Goal: Transaction & Acquisition: Purchase product/service

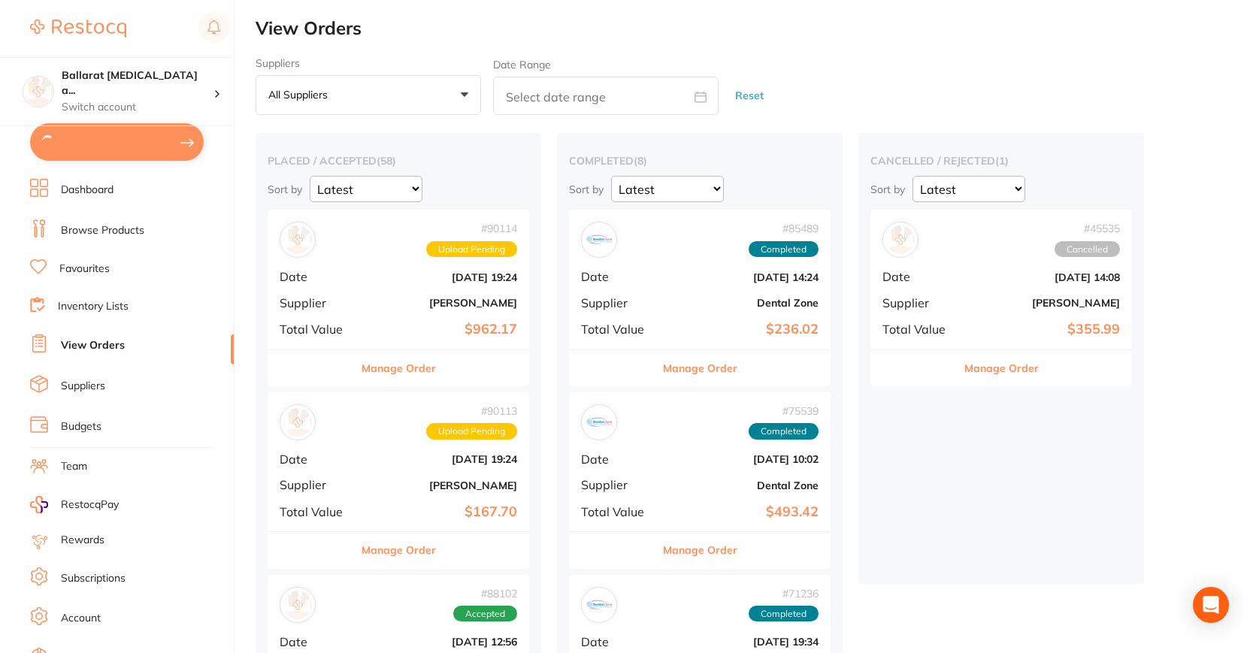
type input "15"
click at [122, 153] on button "$1,140.33 in your order" at bounding box center [117, 141] width 174 height 36
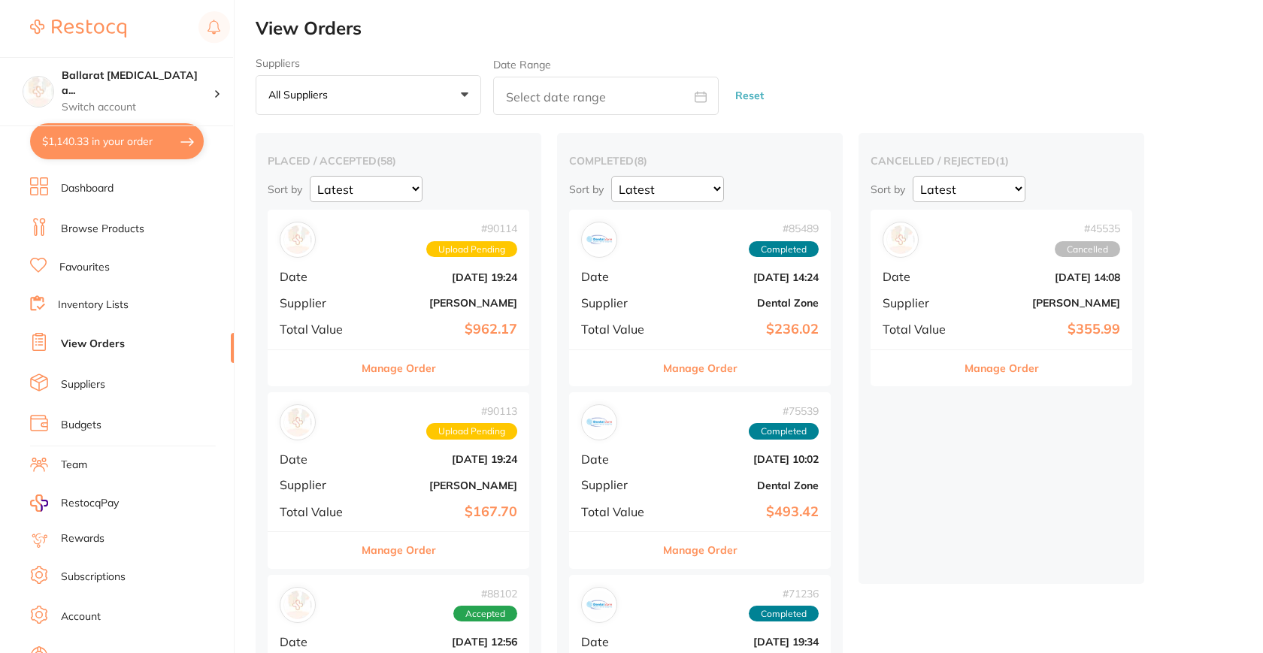
checkbox input "true"
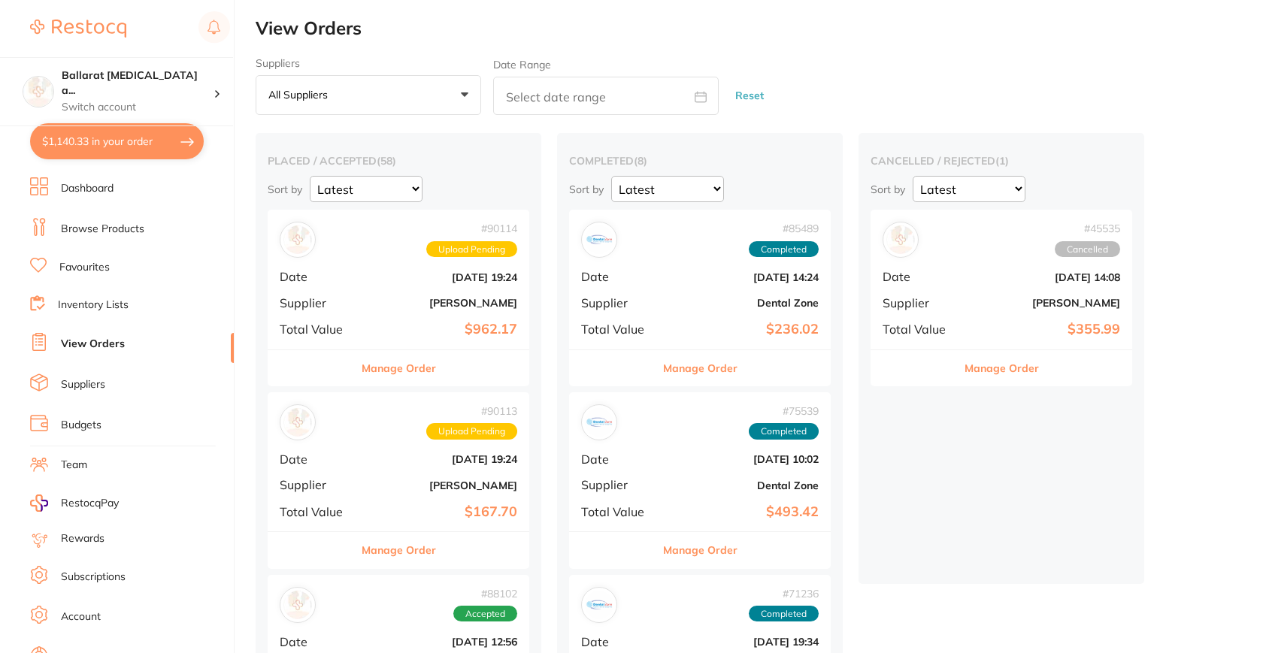
checkbox input "true"
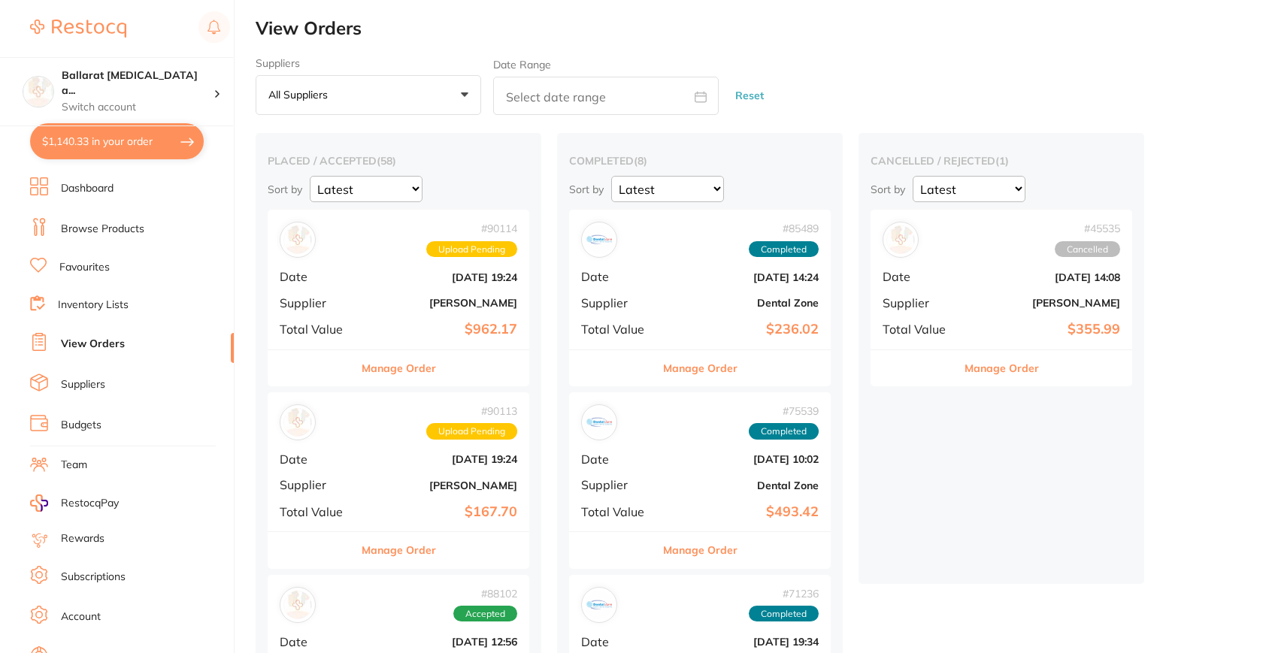
checkbox input "true"
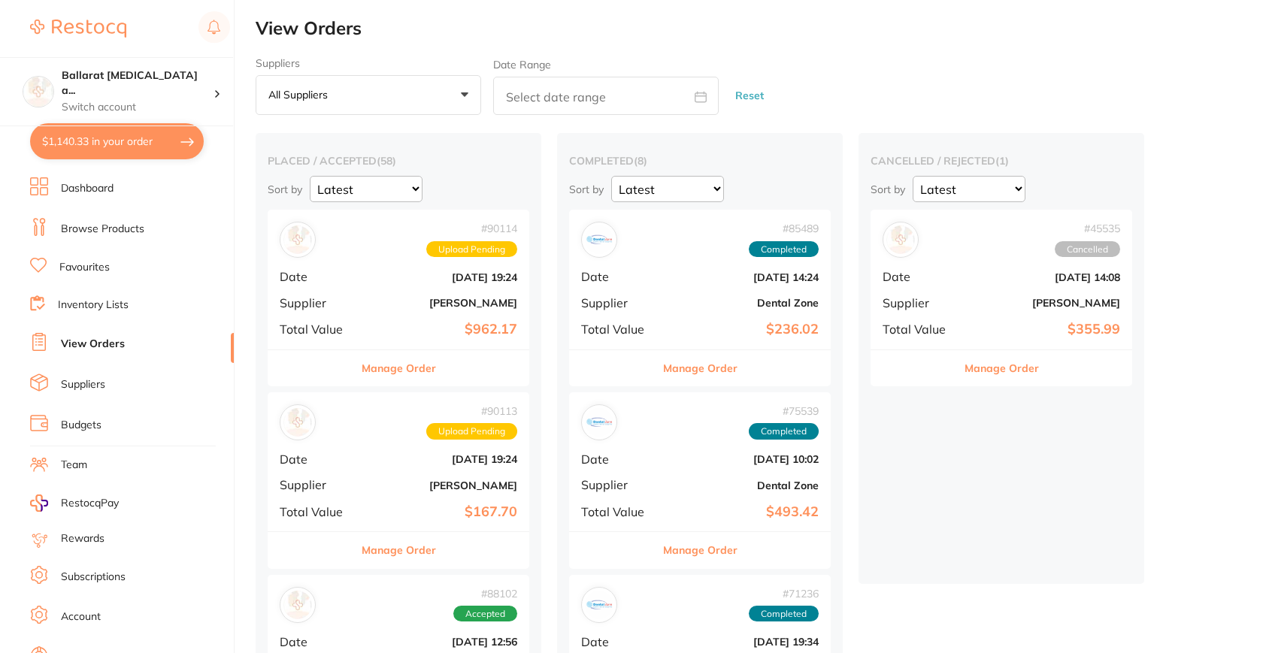
checkbox input "true"
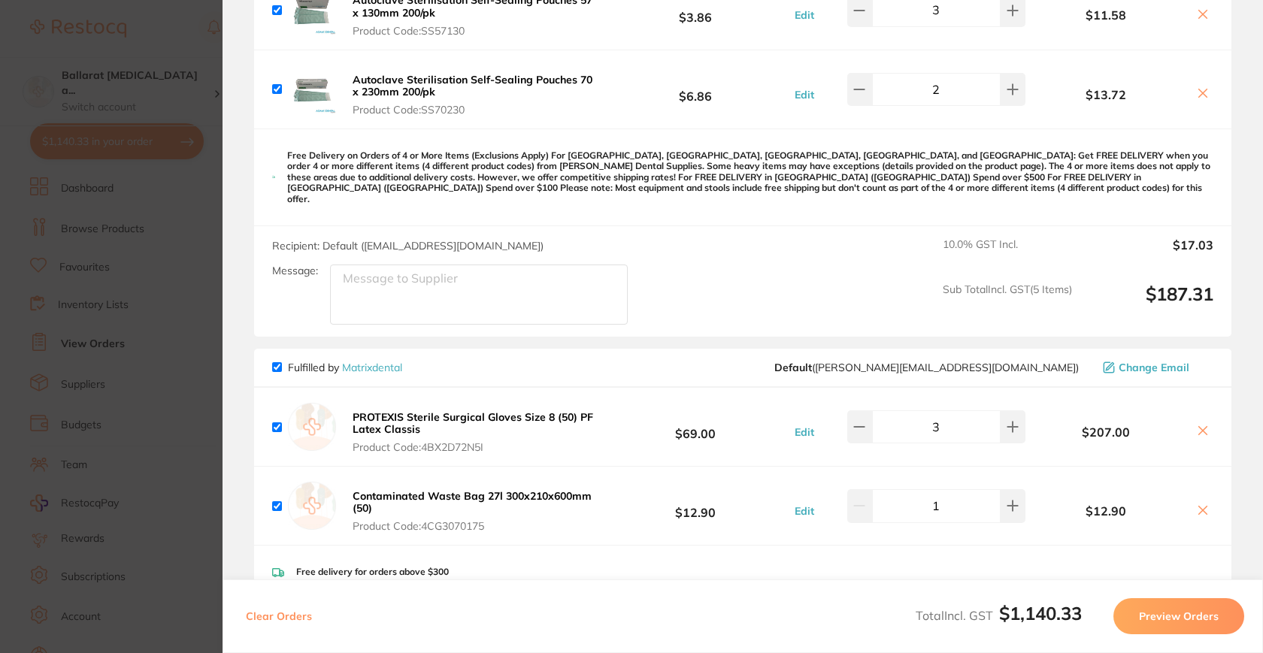
scroll to position [1142, 0]
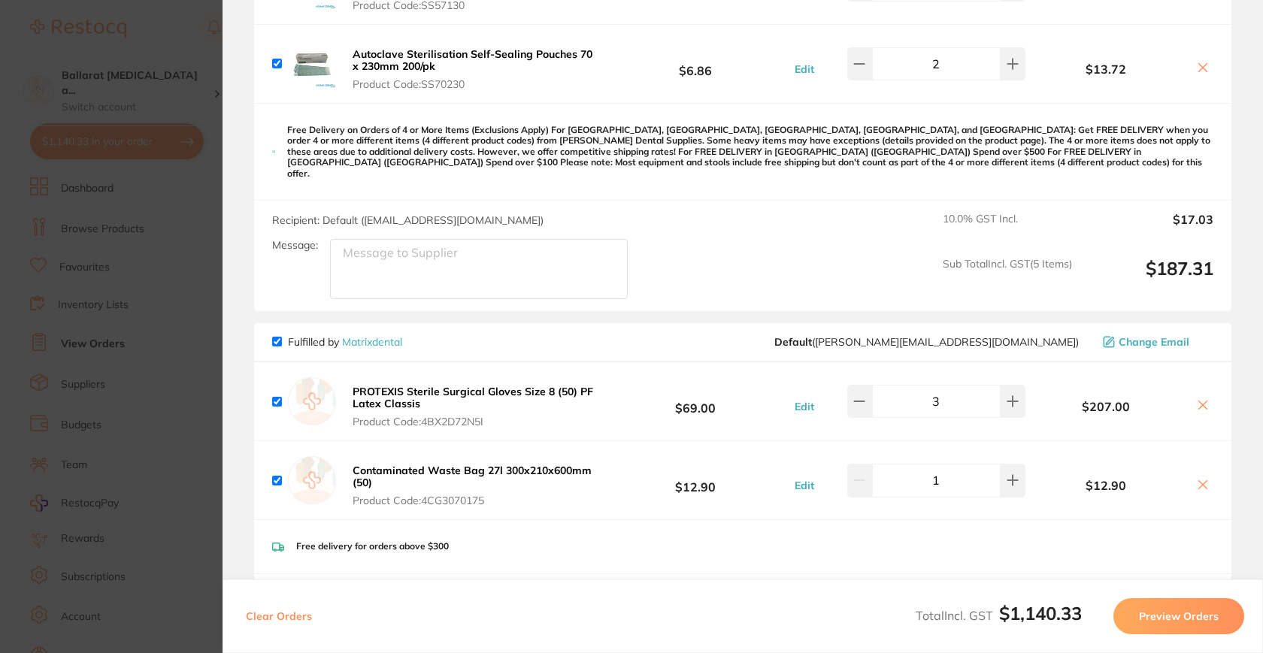
click at [1196, 479] on icon at bounding box center [1202, 485] width 12 height 12
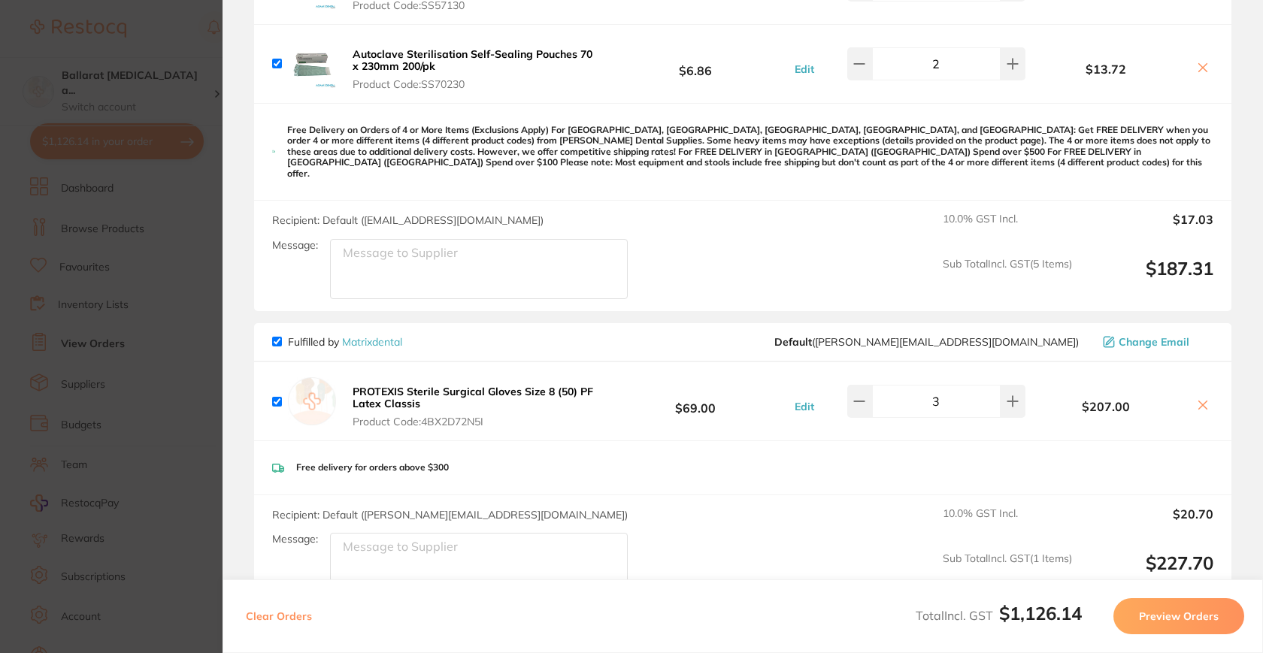
click at [1192, 398] on button at bounding box center [1202, 406] width 21 height 16
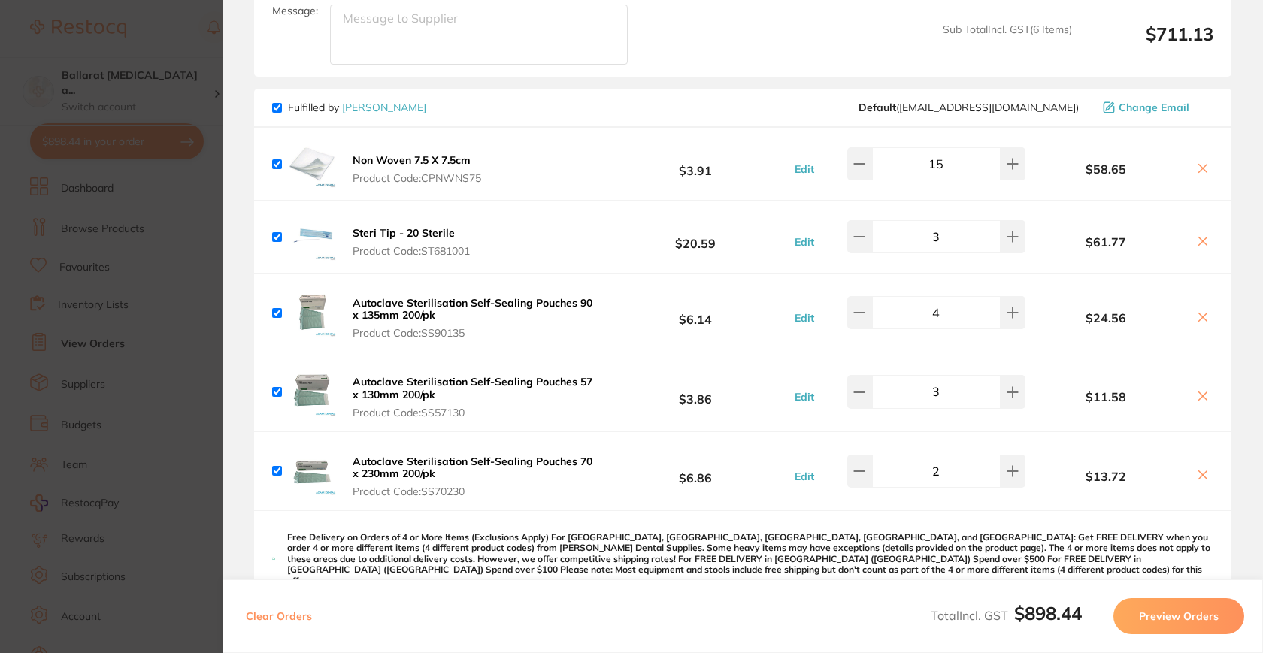
scroll to position [728, 0]
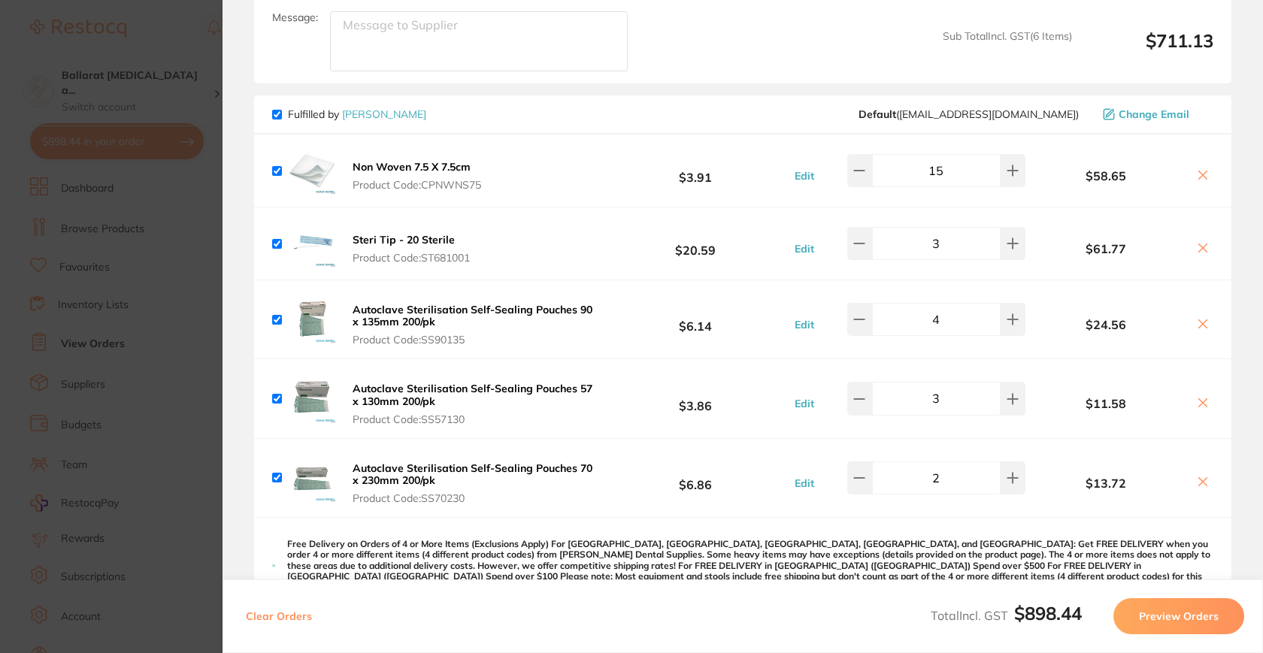
click at [1205, 241] on button at bounding box center [1202, 249] width 21 height 16
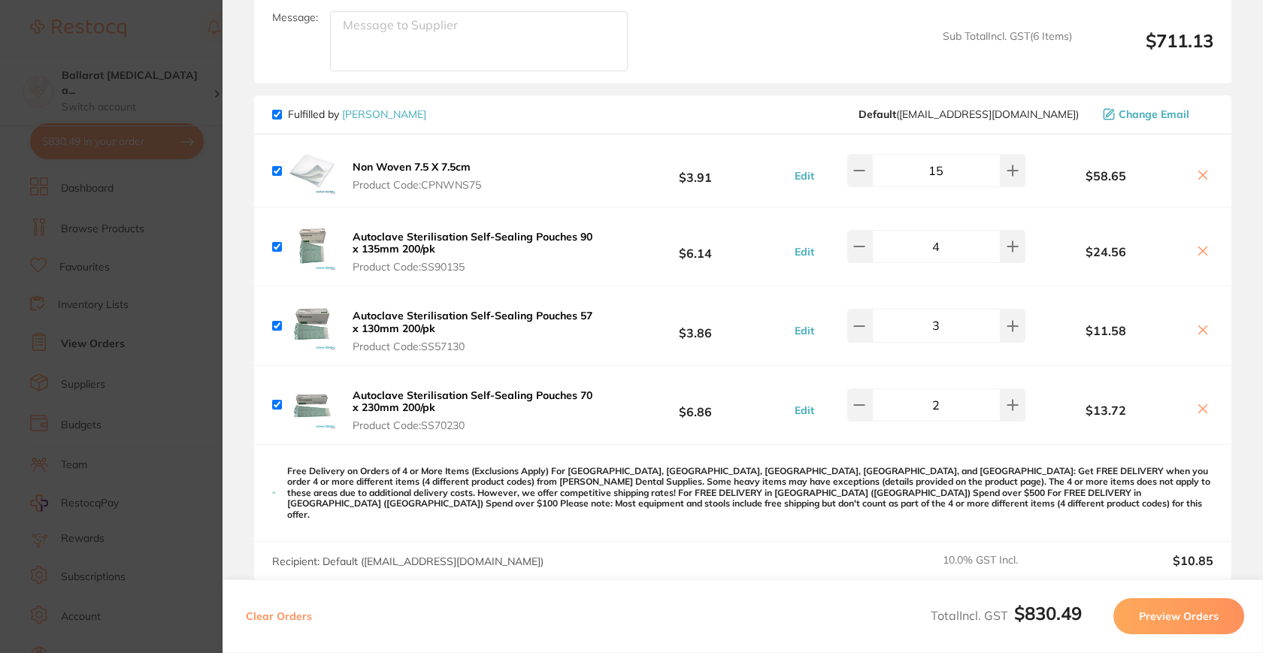
click at [1201, 169] on icon at bounding box center [1202, 175] width 12 height 12
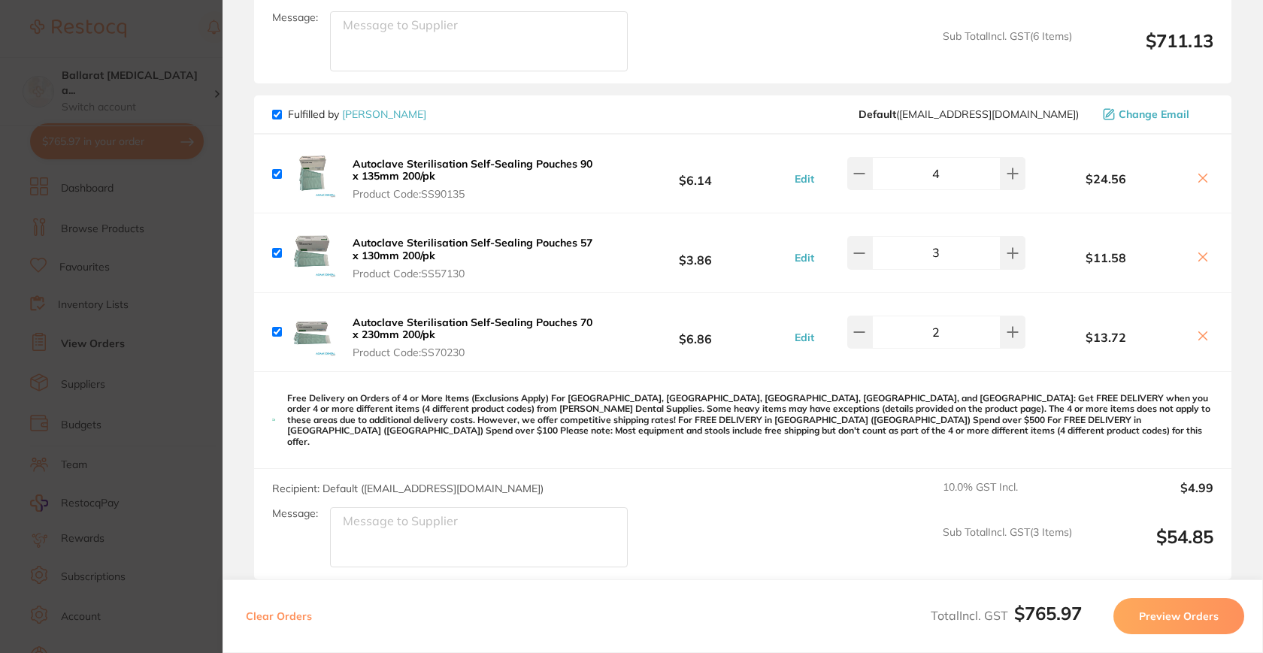
click at [183, 317] on section "Update RRP Set your pre negotiated price for this item. Item Agreed RRP (excl. …" at bounding box center [631, 326] width 1263 height 653
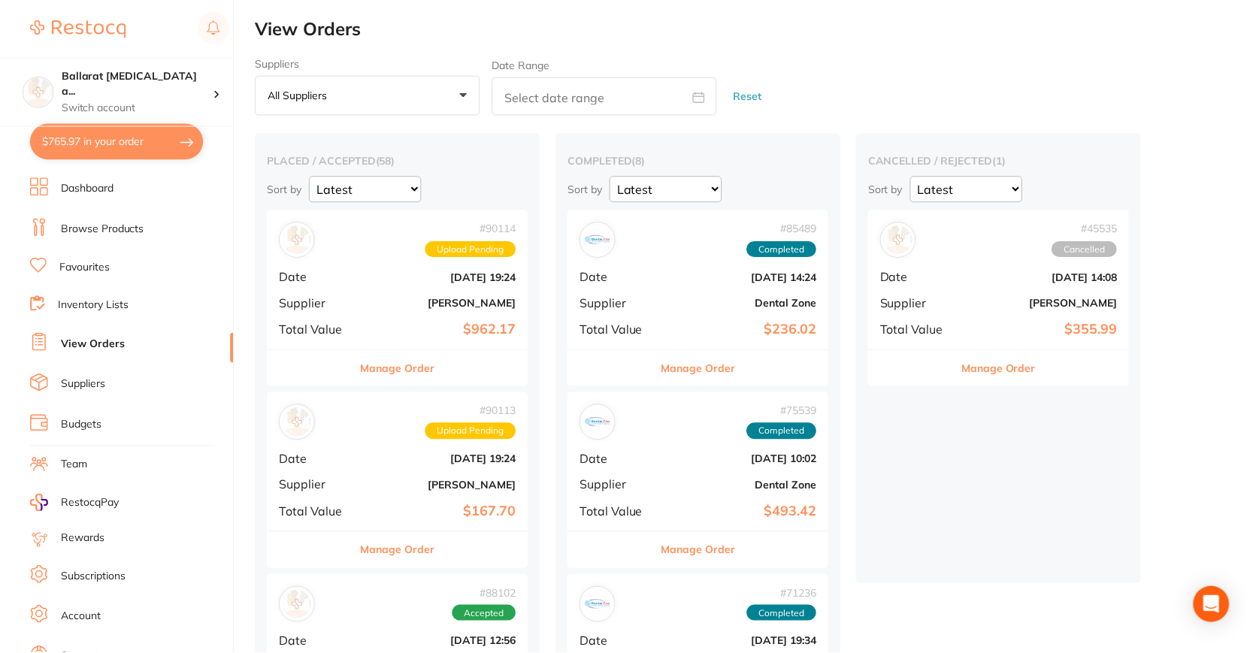
scroll to position [188, 0]
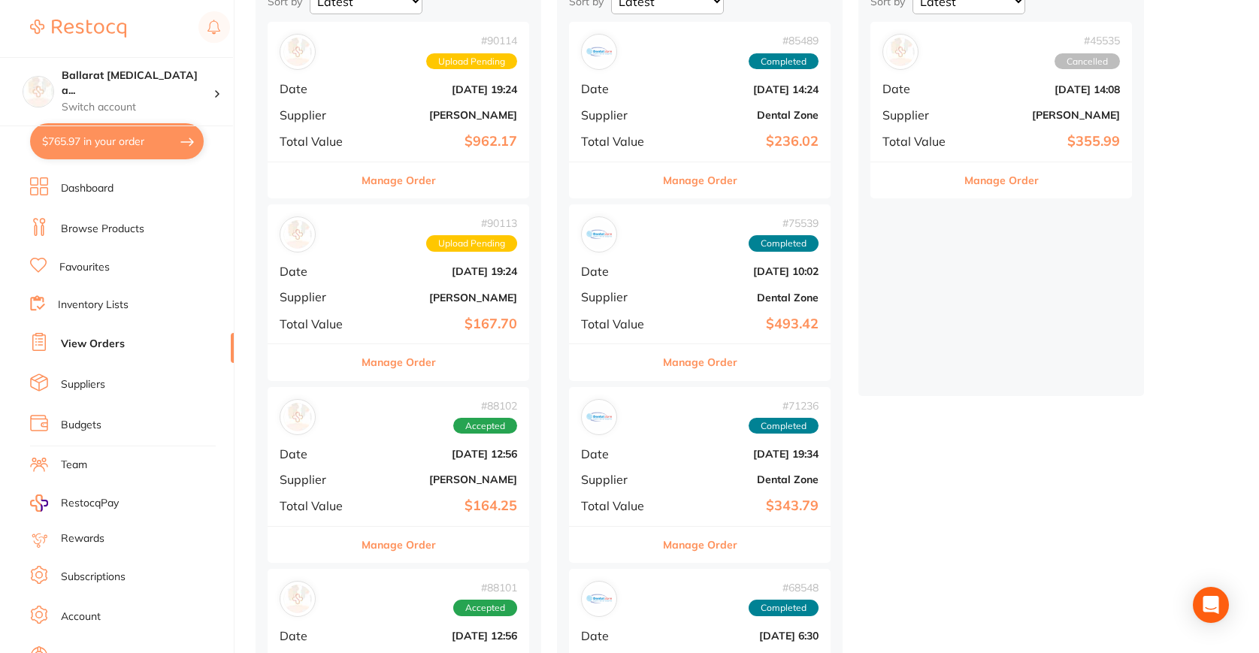
click at [88, 270] on link "Favourites" at bounding box center [84, 267] width 50 height 15
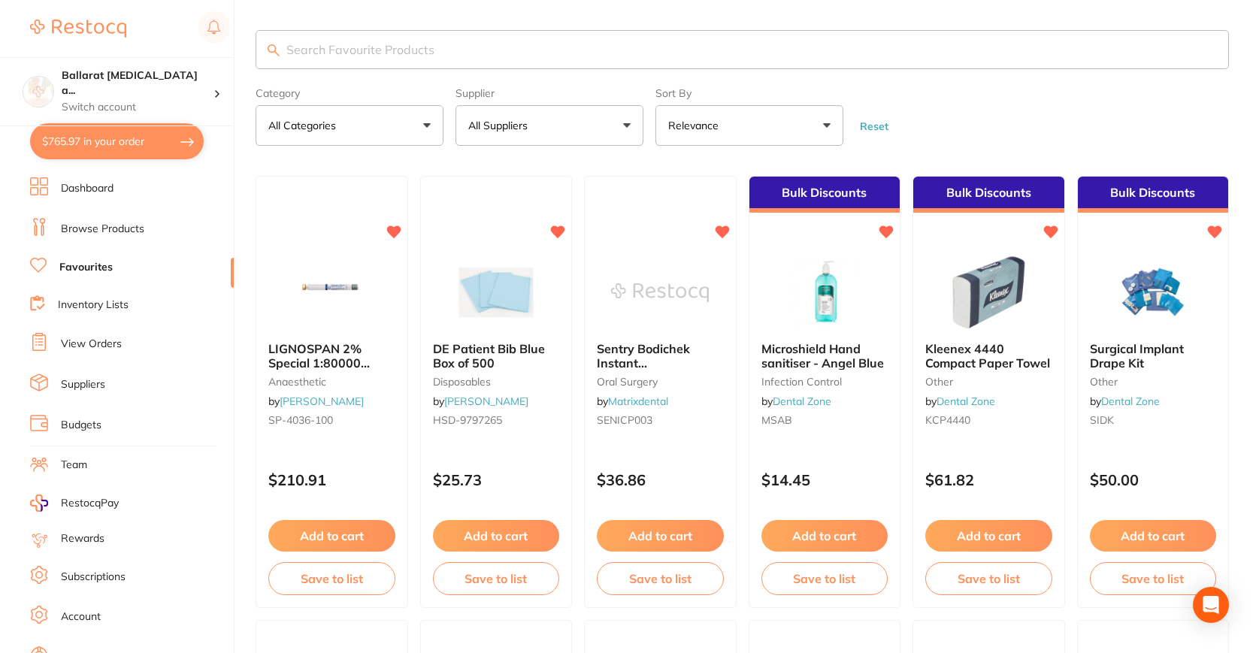
click at [565, 114] on button "All Suppliers" at bounding box center [549, 125] width 188 height 41
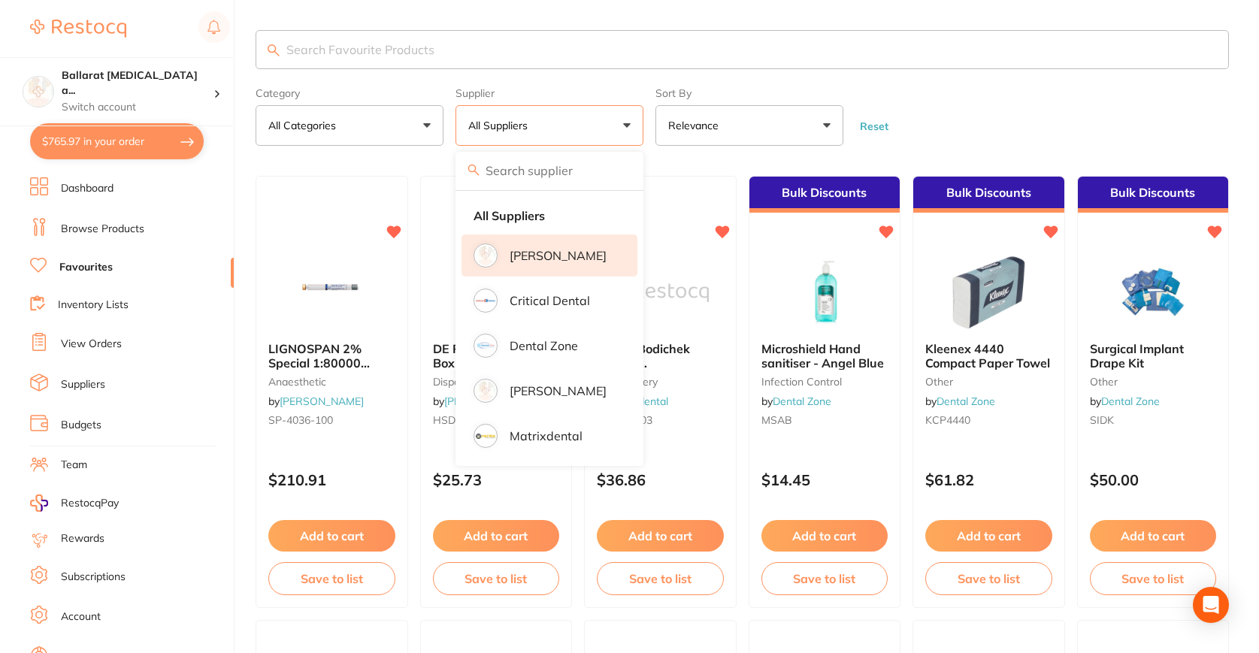
click at [529, 247] on li "[PERSON_NAME]" at bounding box center [549, 255] width 176 height 42
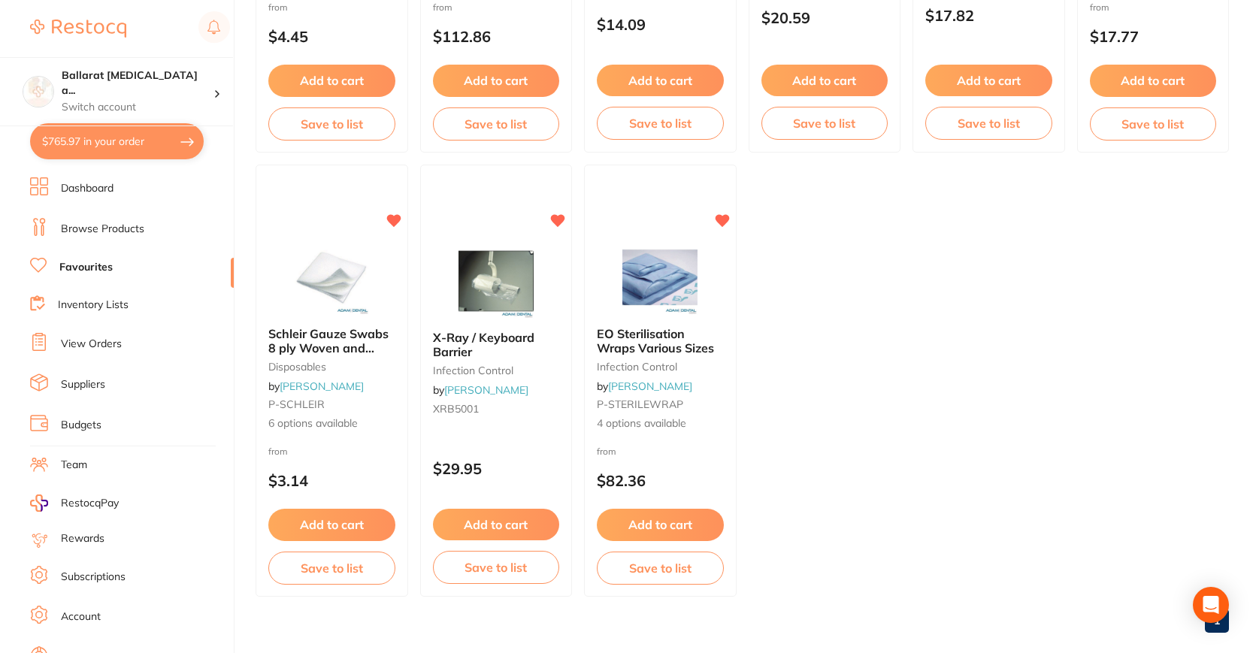
scroll to position [921, 0]
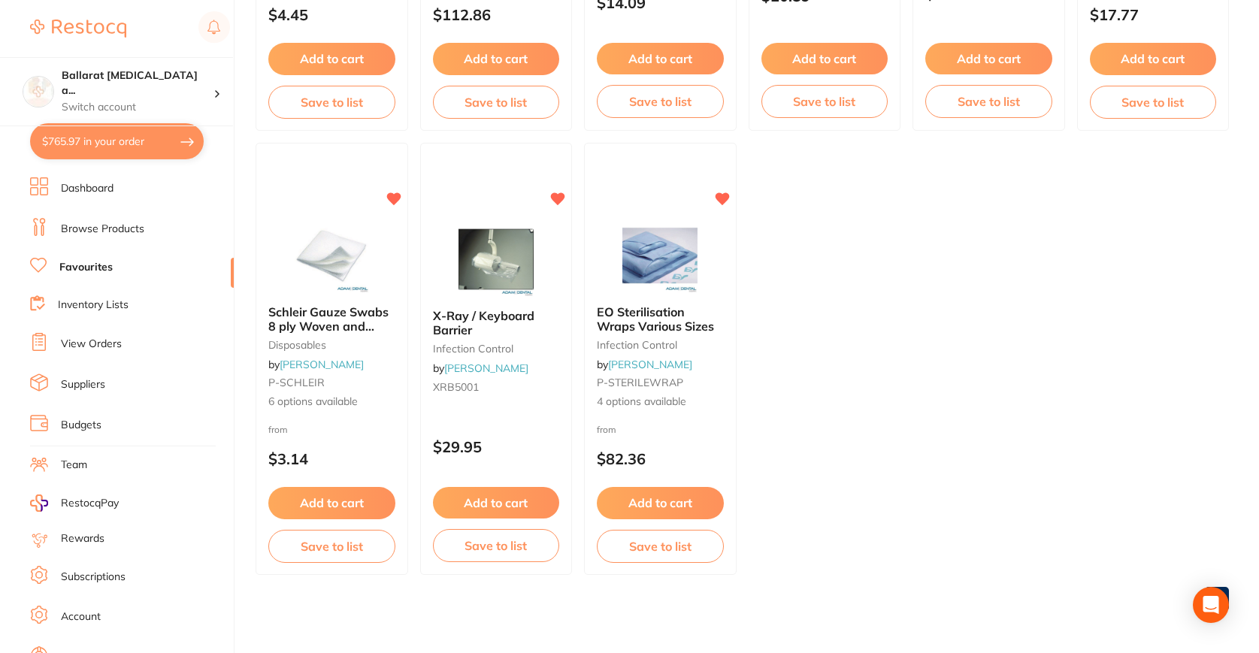
click at [93, 340] on link "View Orders" at bounding box center [91, 344] width 61 height 15
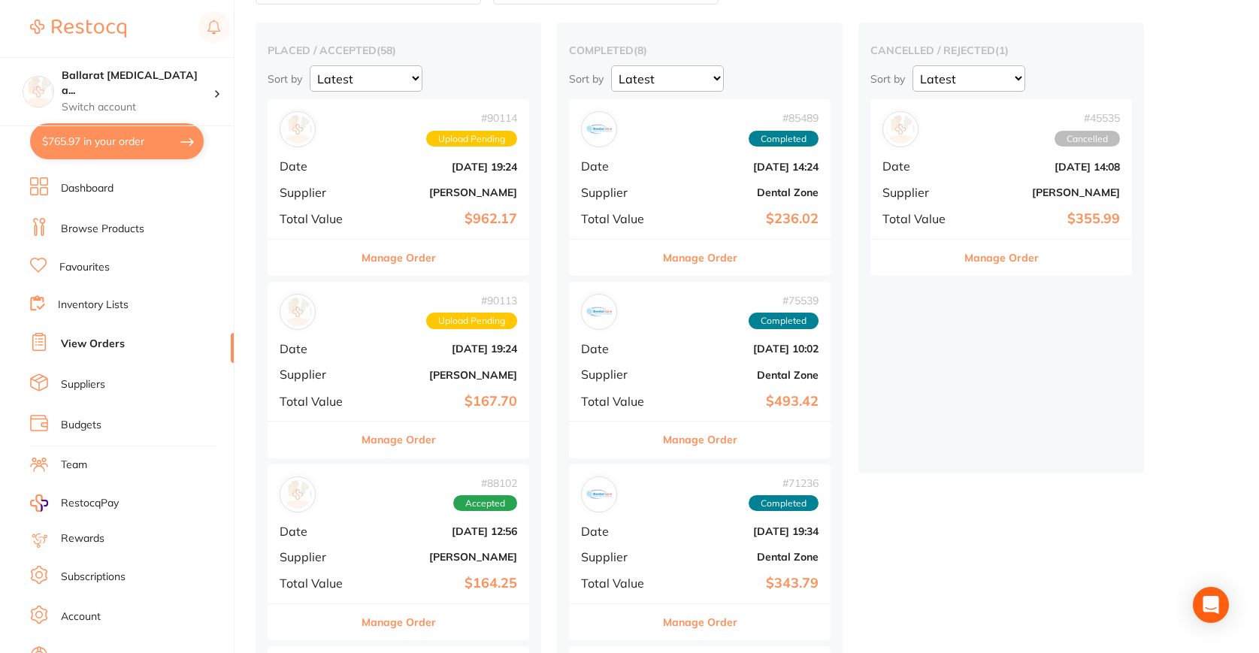
scroll to position [116, 0]
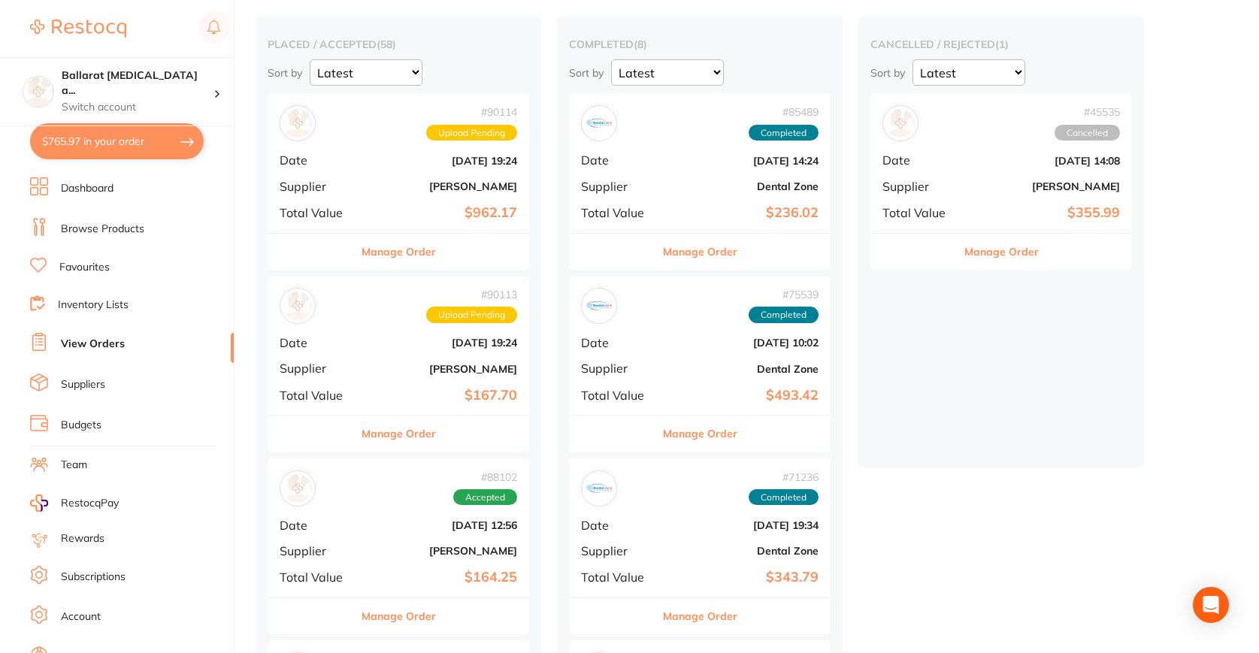
click at [444, 201] on div "# 90114 Upload Pending Date [DATE] 19:24 Supplier [PERSON_NAME] Total Value $96…" at bounding box center [399, 162] width 262 height 139
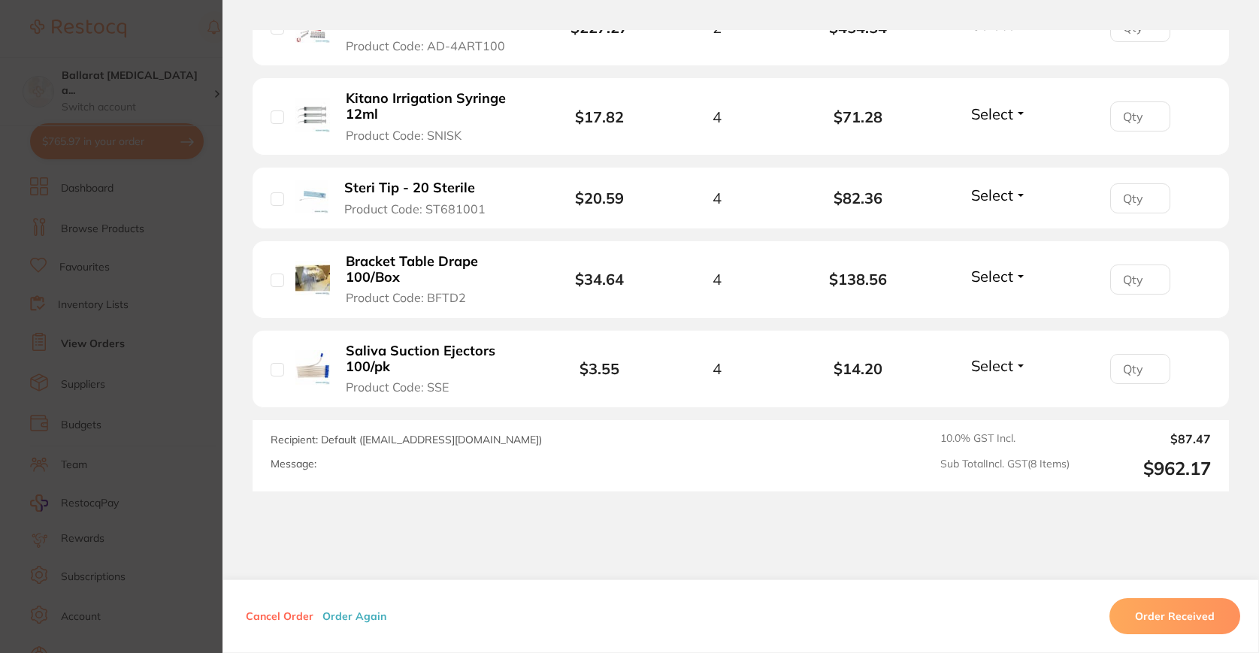
scroll to position [822, 0]
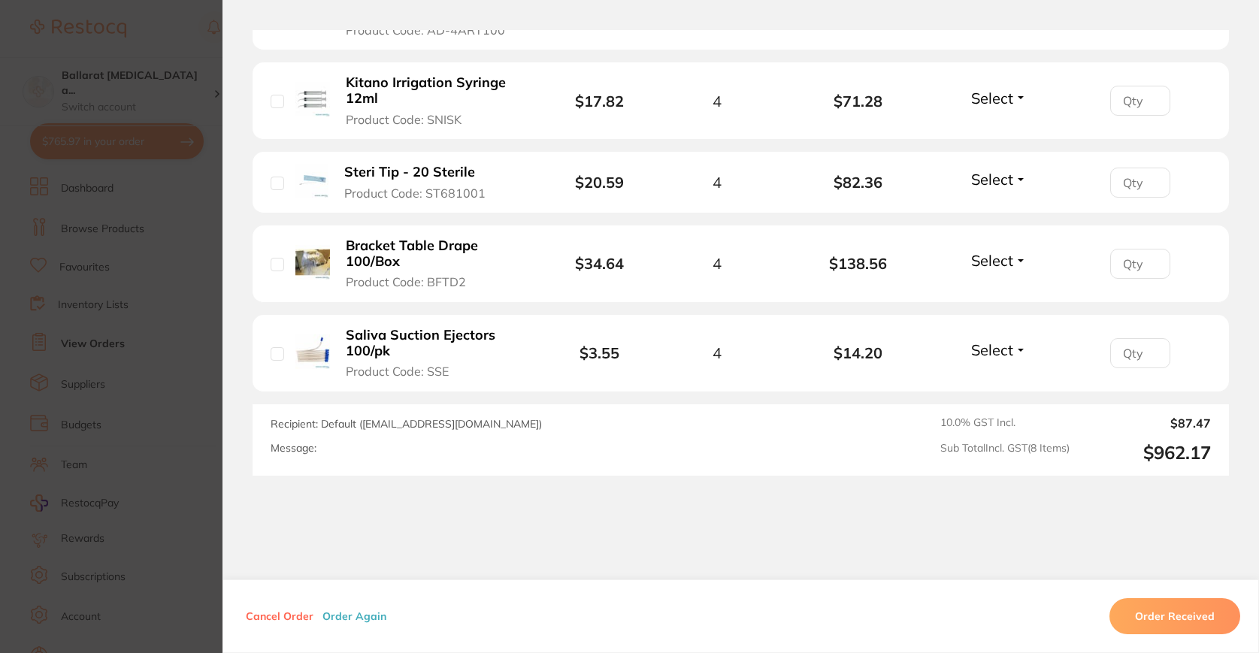
click at [118, 382] on section "Order ID: Restocq- 90114 Order Information Upload Pending Order Date [DATE] 19:…" at bounding box center [629, 326] width 1259 height 653
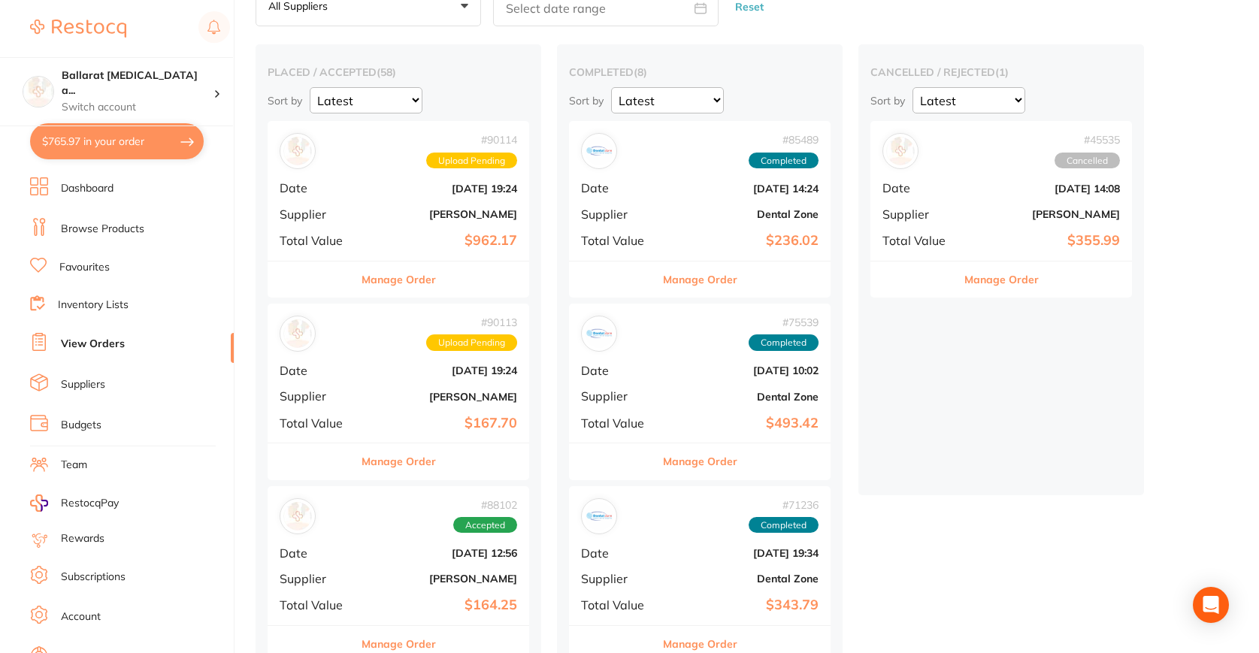
scroll to position [92, 0]
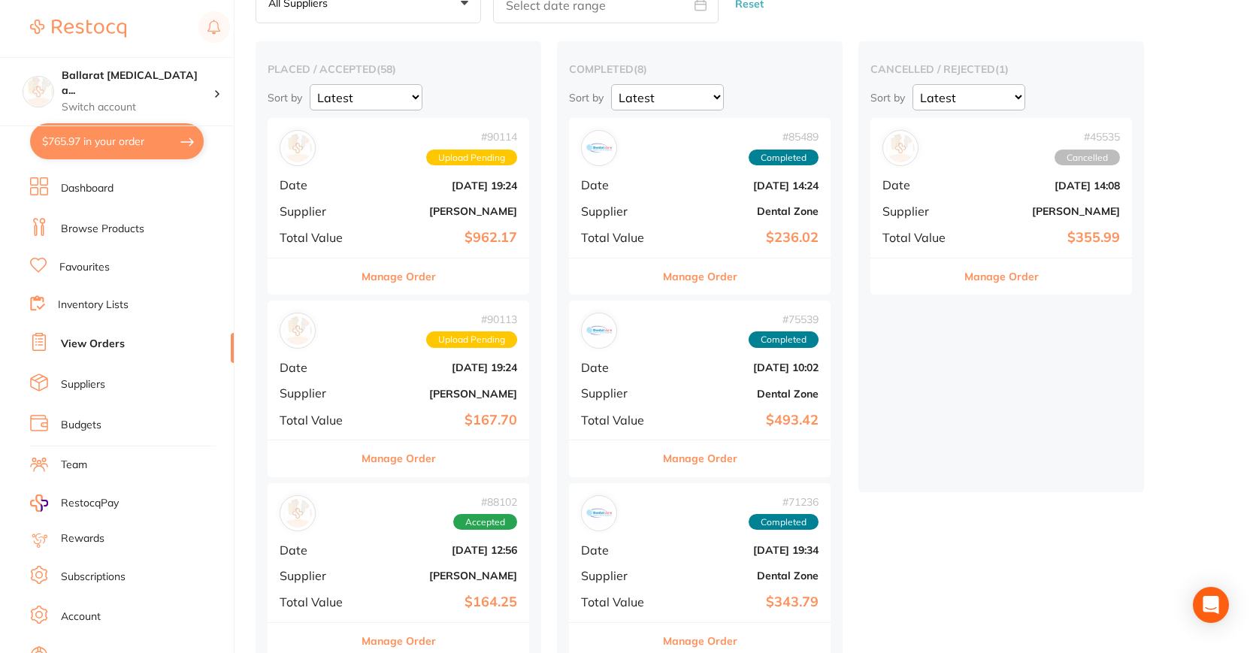
click at [1006, 192] on div "# 45535 Cancelled Date [DATE] 14:08 Supplier [PERSON_NAME] Total Value $355.99" at bounding box center [1001, 187] width 262 height 139
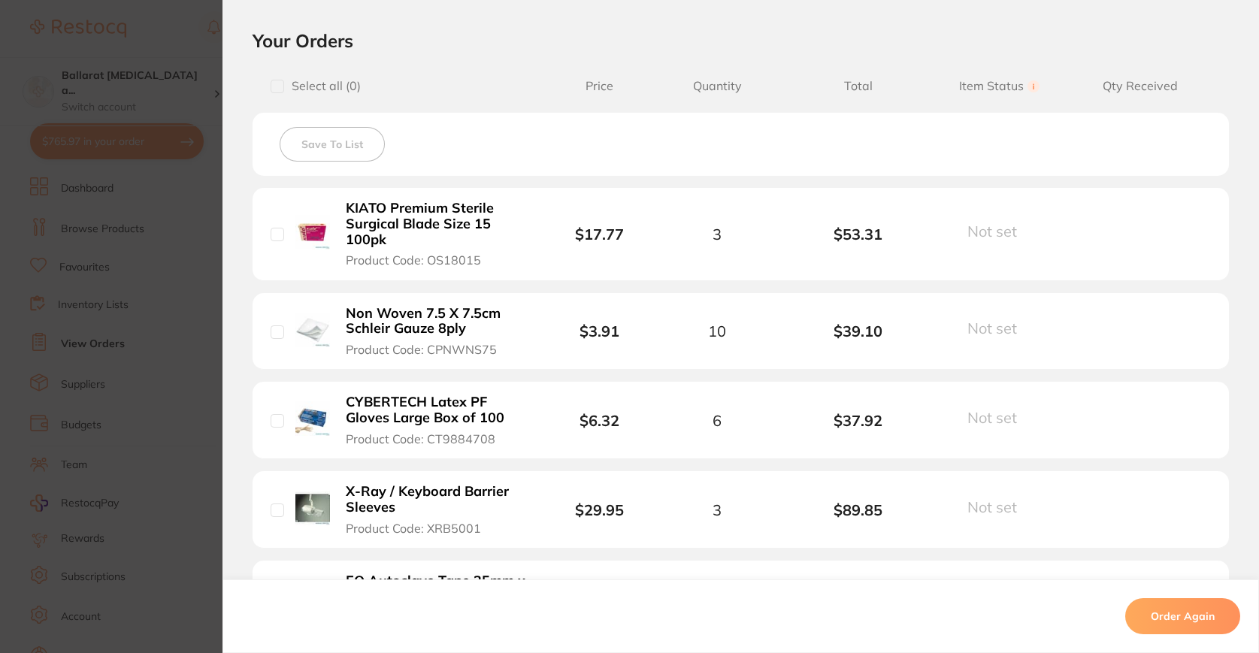
scroll to position [335, 0]
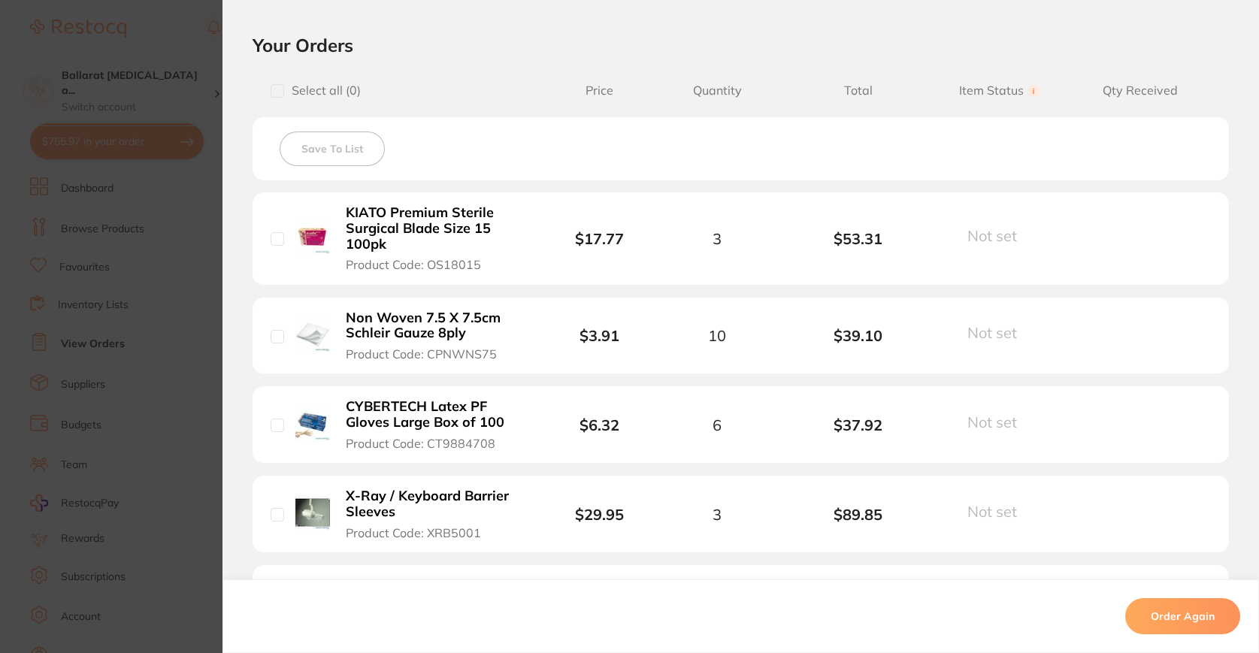
click at [147, 272] on section "Order ID: Restocq- 45535 Order Information Cancelled Order Date [DATE] 14:08 Su…" at bounding box center [629, 326] width 1259 height 653
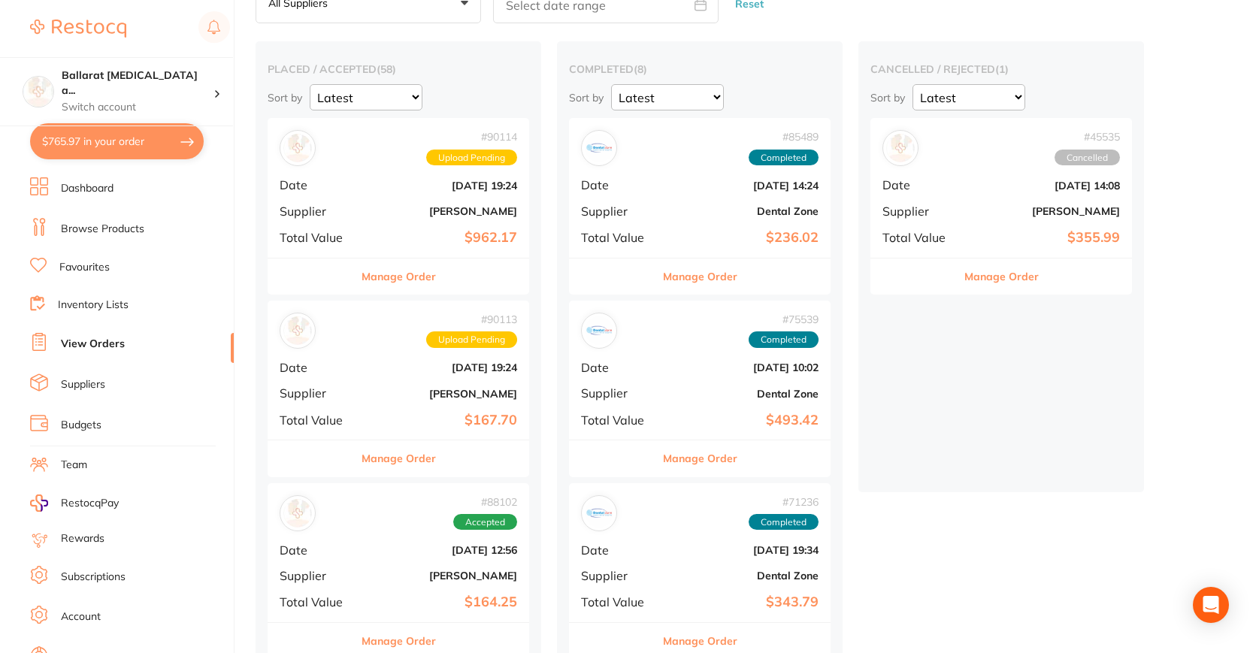
click at [116, 154] on button "$765.97 in your order" at bounding box center [117, 141] width 174 height 36
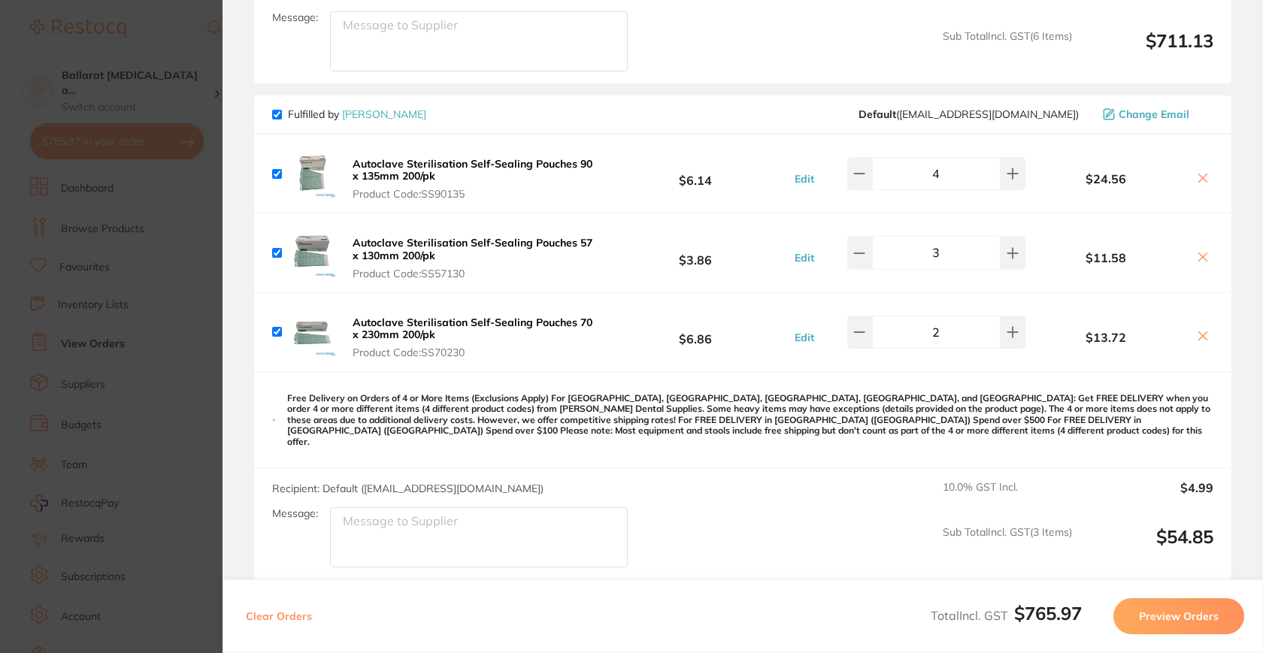
click at [1200, 172] on icon at bounding box center [1202, 178] width 12 height 12
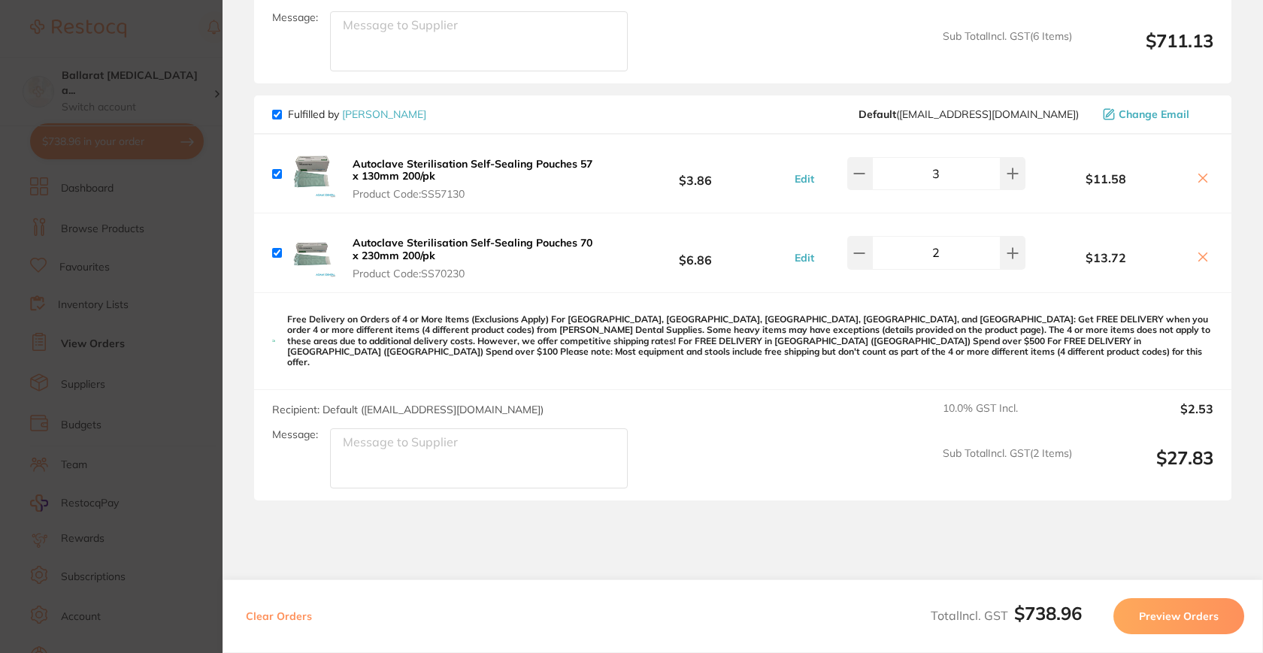
click at [1205, 171] on button at bounding box center [1202, 179] width 21 height 16
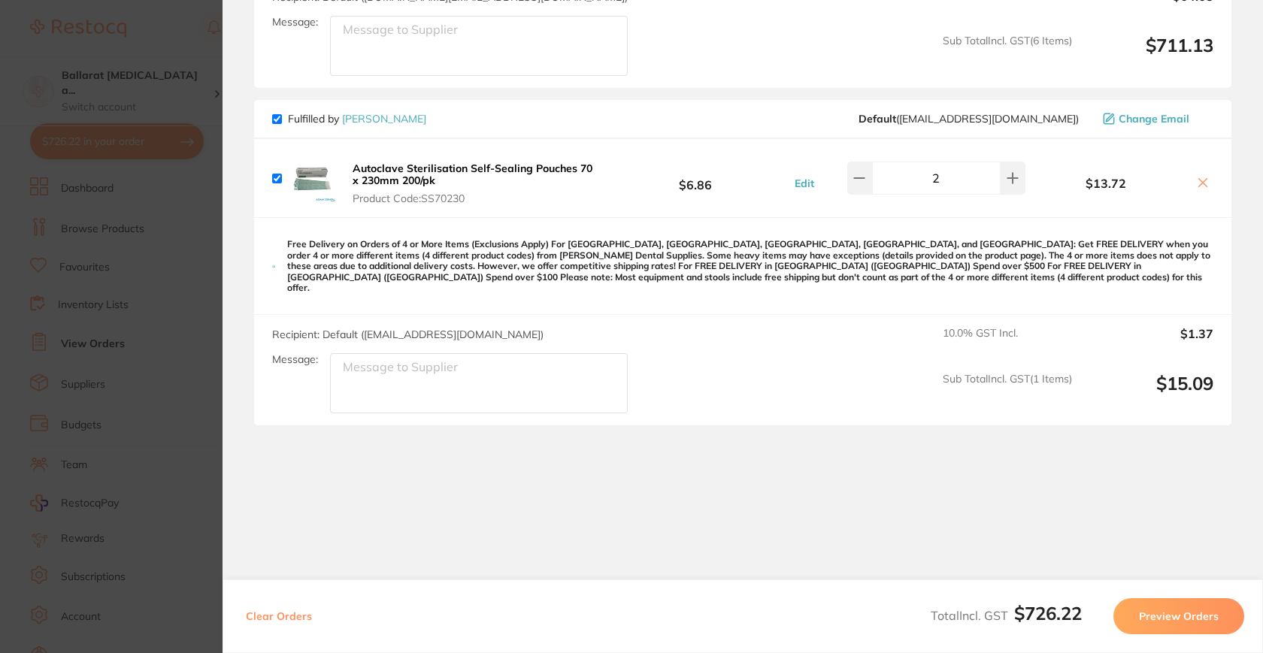
scroll to position [705, 0]
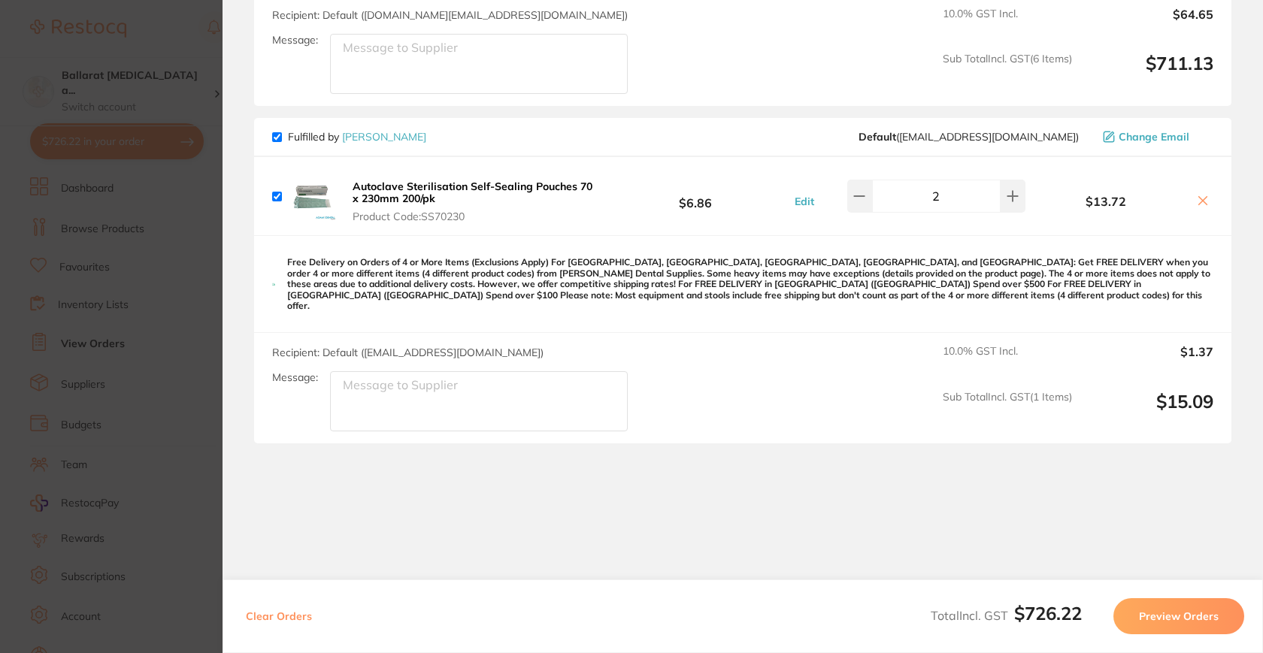
click at [1205, 166] on div "Autoclave Sterilisation Self-Sealing Pouches 70 x 230mm 200/pk Product Code: SS…" at bounding box center [742, 196] width 977 height 78
click at [1201, 185] on div "$13.72" at bounding box center [1119, 196] width 188 height 26
click at [1201, 195] on icon at bounding box center [1202, 201] width 12 height 12
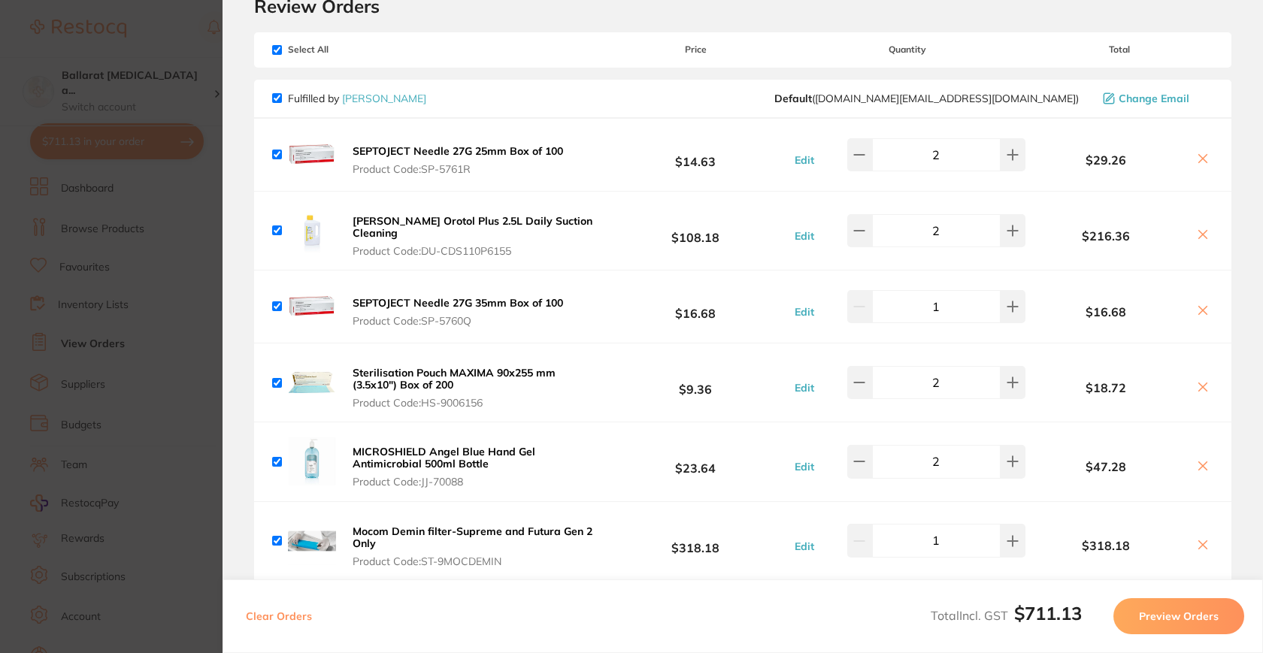
scroll to position [62, 0]
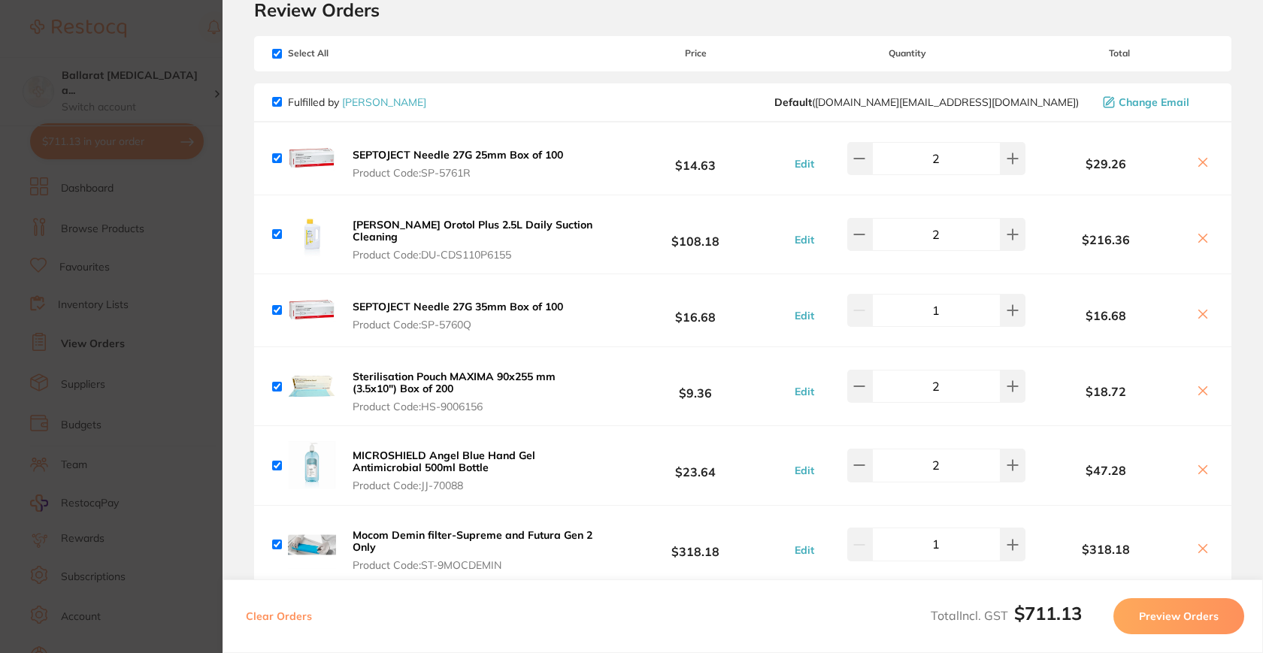
click at [486, 157] on b "SEPTOJECT Needle 27G 25mm Box of 100" at bounding box center [457, 155] width 210 height 14
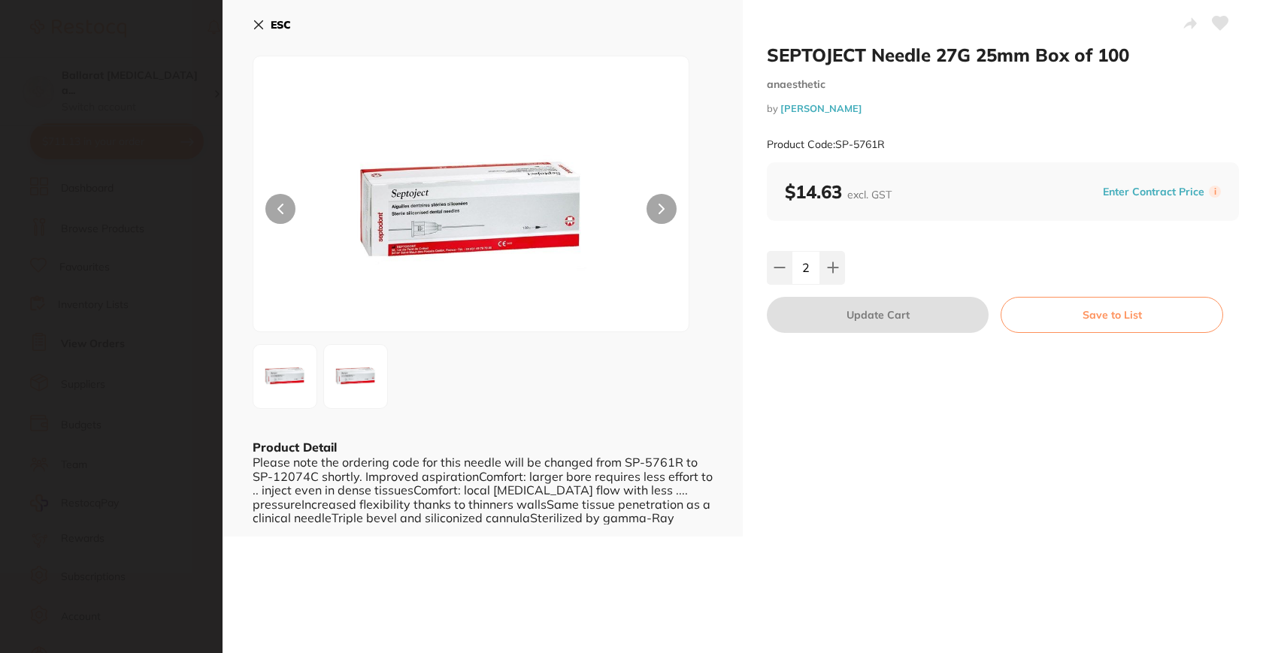
click at [198, 359] on section "SEPTOJECT Needle 27G 25mm Box of 100 anaesthetic by [PERSON_NAME] Product Code:…" at bounding box center [631, 326] width 1263 height 653
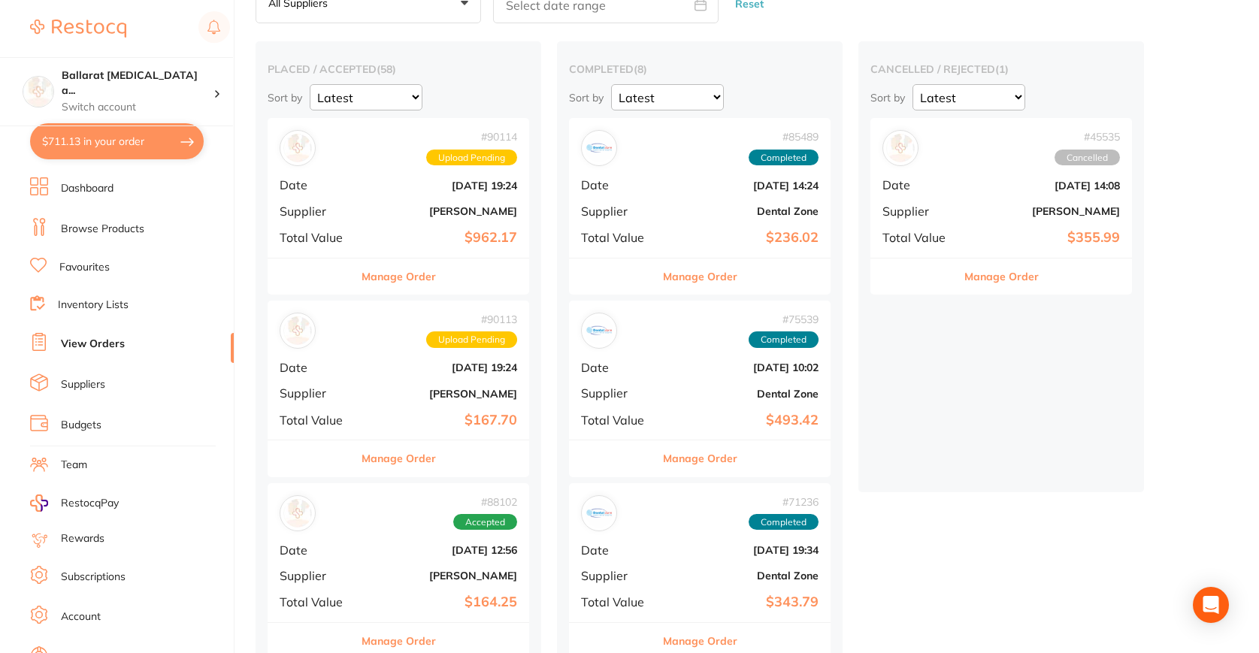
click at [136, 151] on button "$711.13 in your order" at bounding box center [117, 141] width 174 height 36
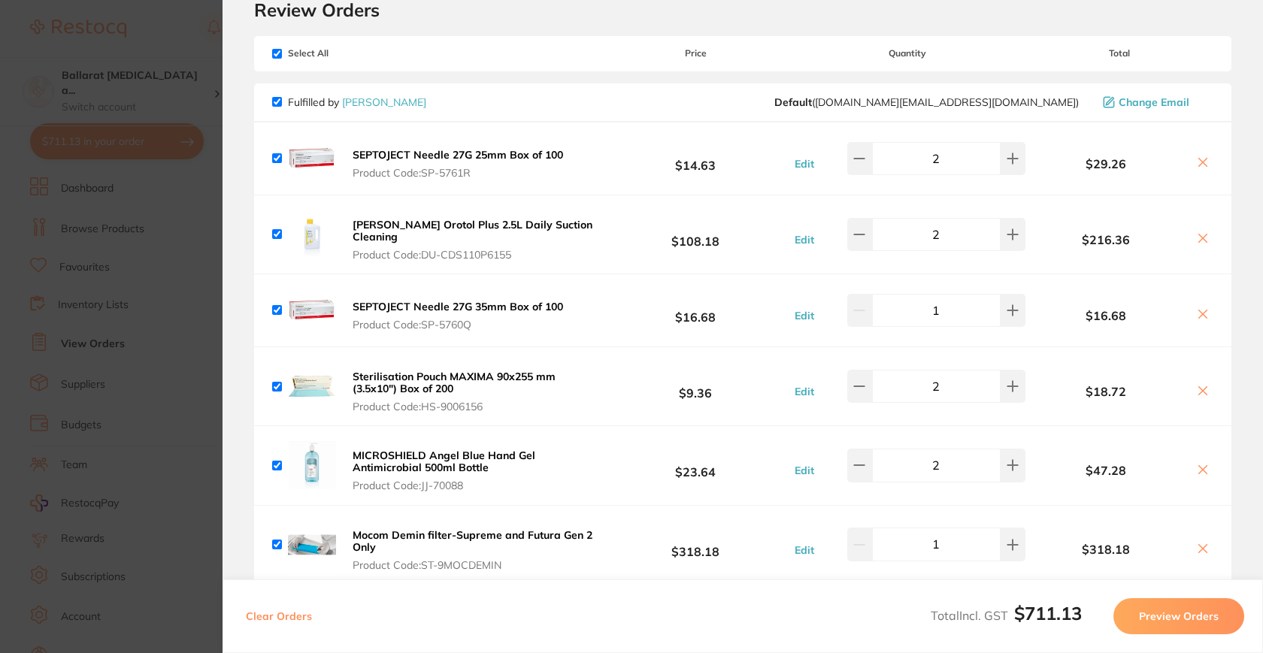
click at [1206, 307] on button at bounding box center [1202, 315] width 21 height 16
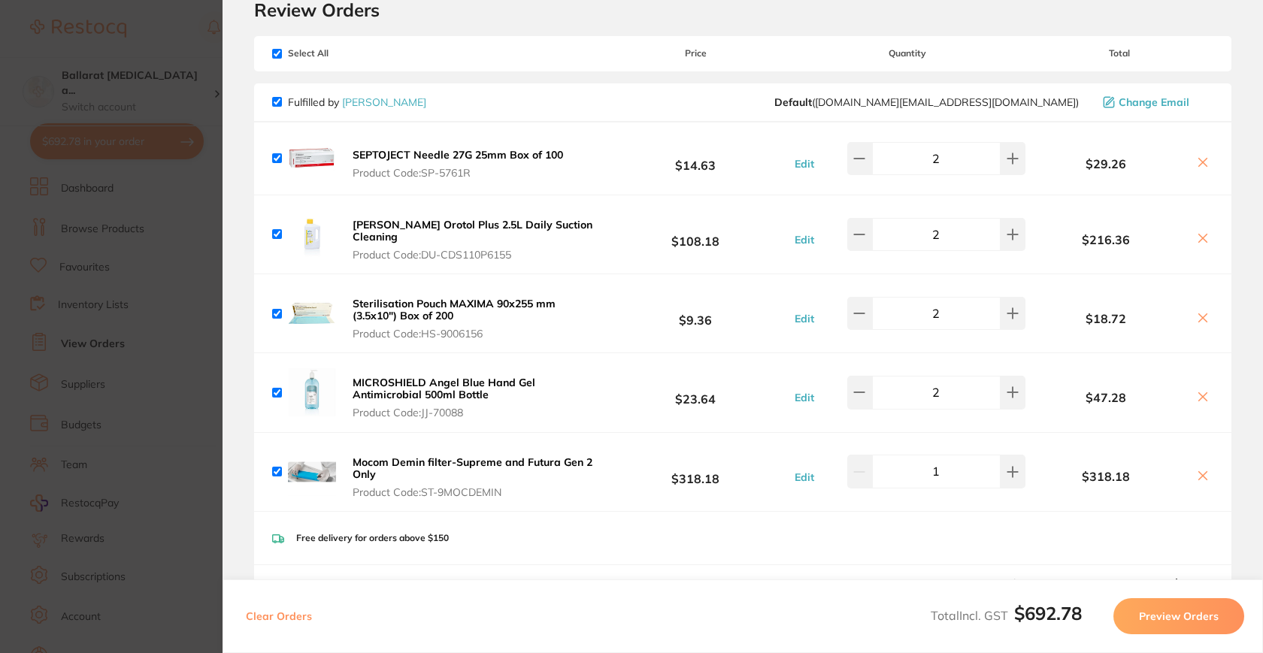
click at [1192, 165] on button at bounding box center [1202, 164] width 21 height 16
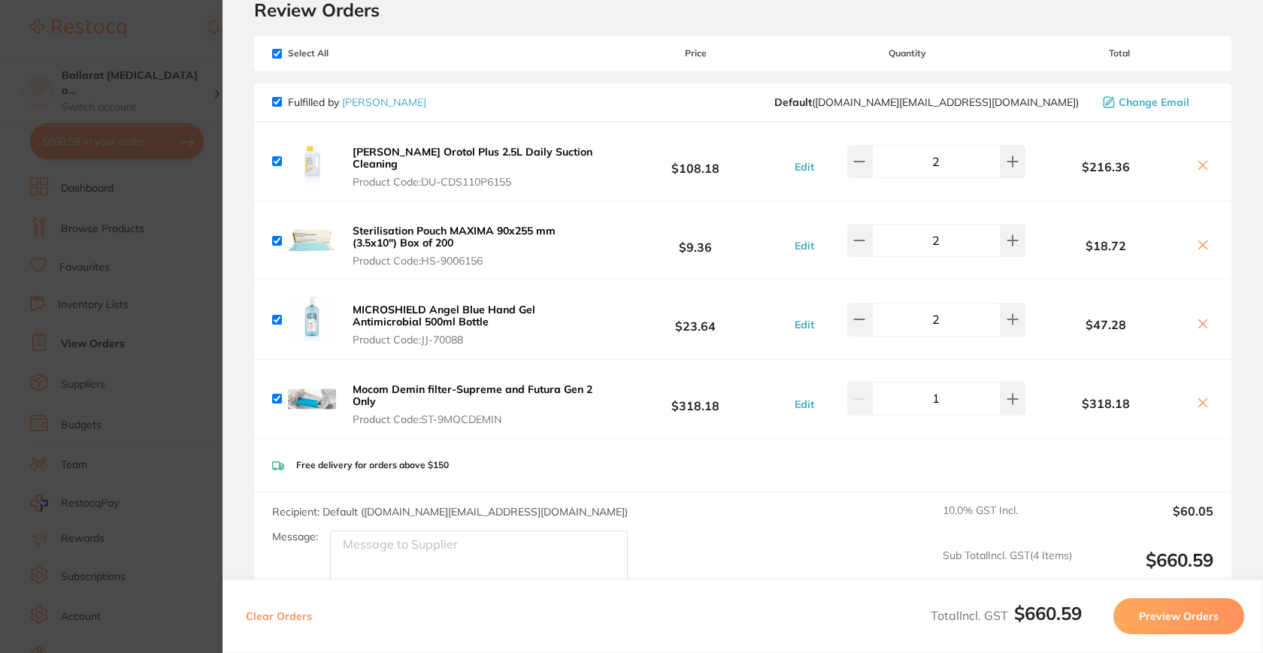
click at [1202, 164] on icon at bounding box center [1202, 165] width 12 height 12
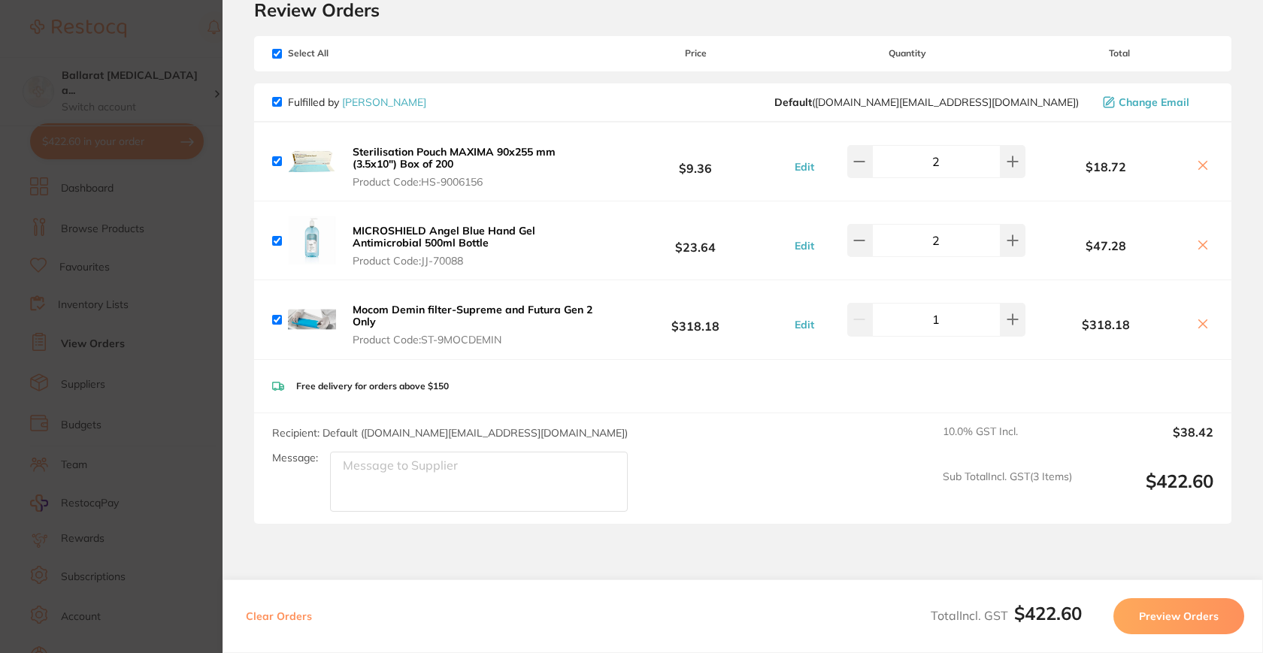
click at [499, 177] on span "Product Code: HS-9006156" at bounding box center [474, 182] width 244 height 12
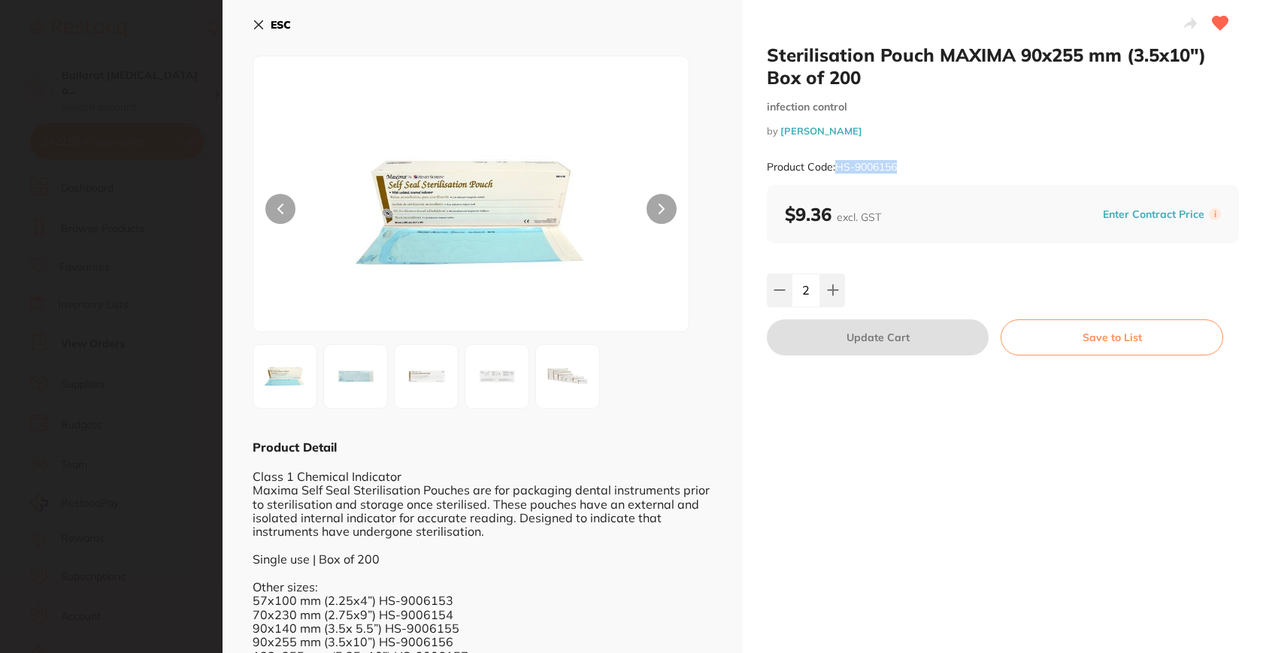
drag, startPoint x: 836, startPoint y: 165, endPoint x: 914, endPoint y: 162, distance: 78.2
click at [912, 163] on div "Product Code: HS-9006156" at bounding box center [1003, 167] width 472 height 37
copy small "HS-9006156"
click at [41, 292] on section "Sterilisation Pouch MAXIMA 90x255 mm (3.5x10") Box of 200 infection control by …" at bounding box center [631, 326] width 1263 height 653
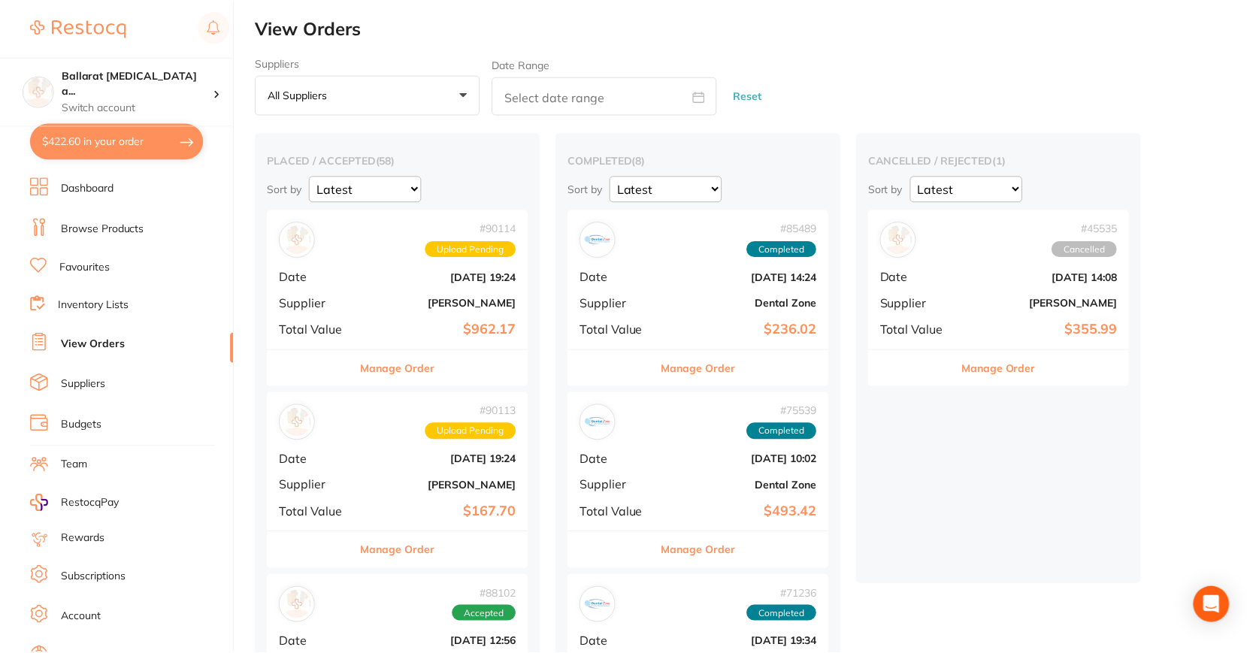
scroll to position [92, 0]
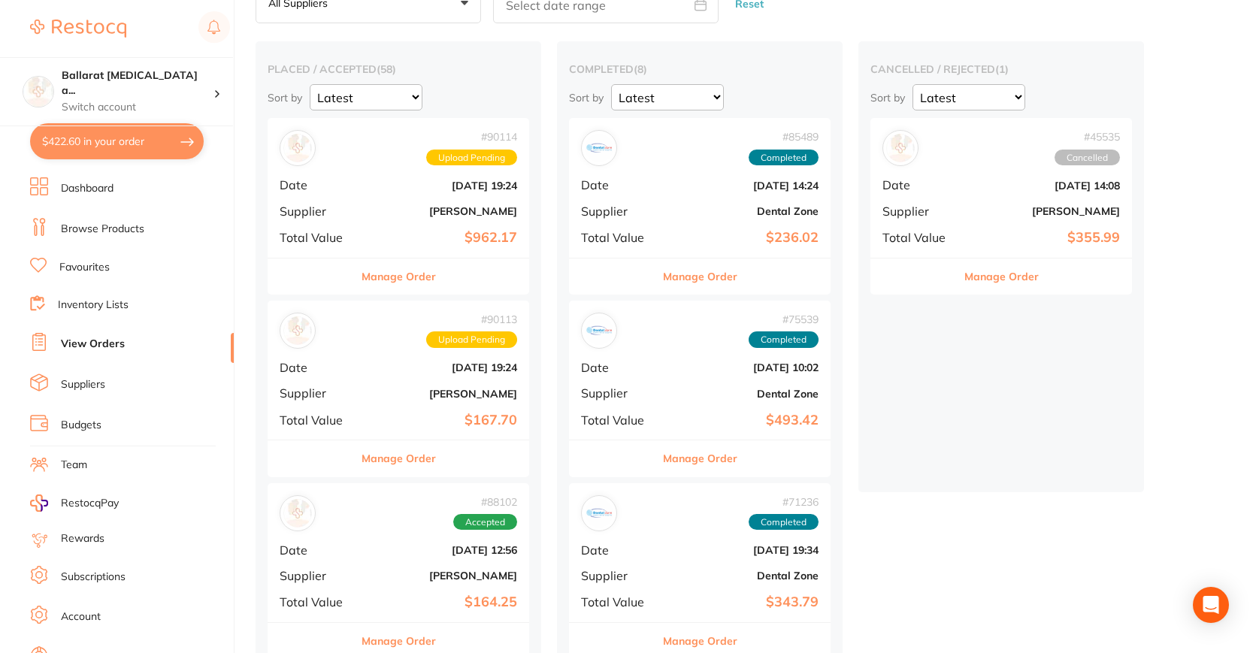
click at [82, 150] on button "$422.60 in your order" at bounding box center [117, 141] width 174 height 36
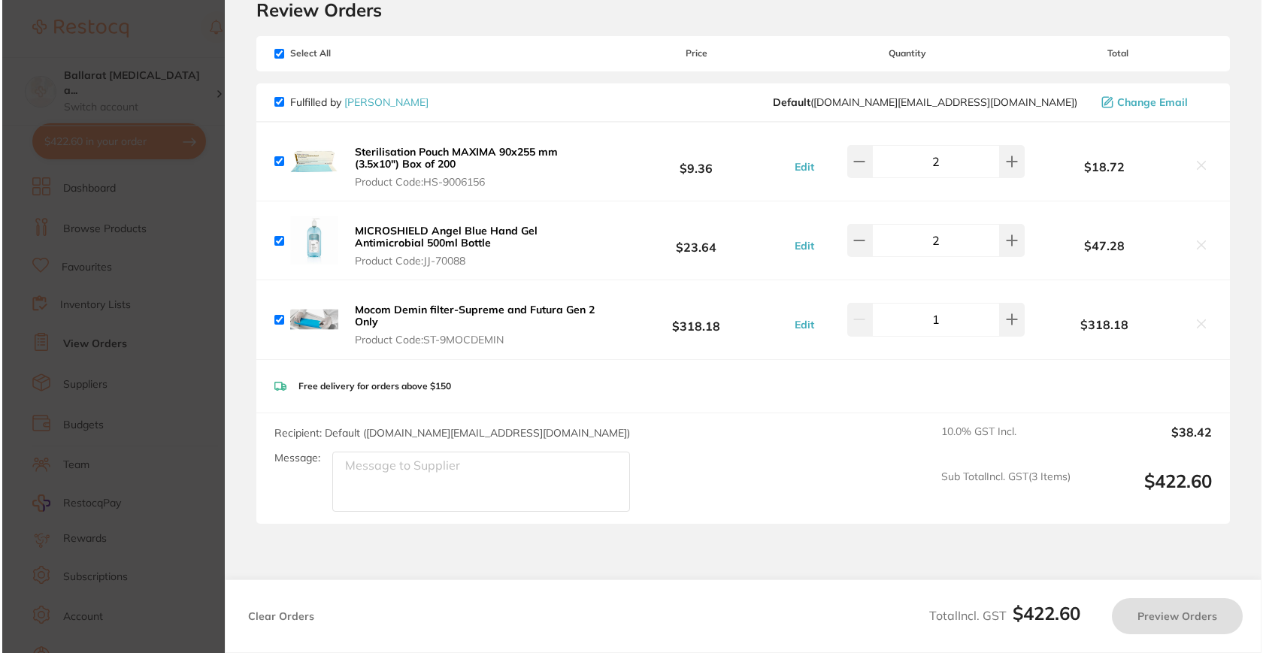
scroll to position [0, 0]
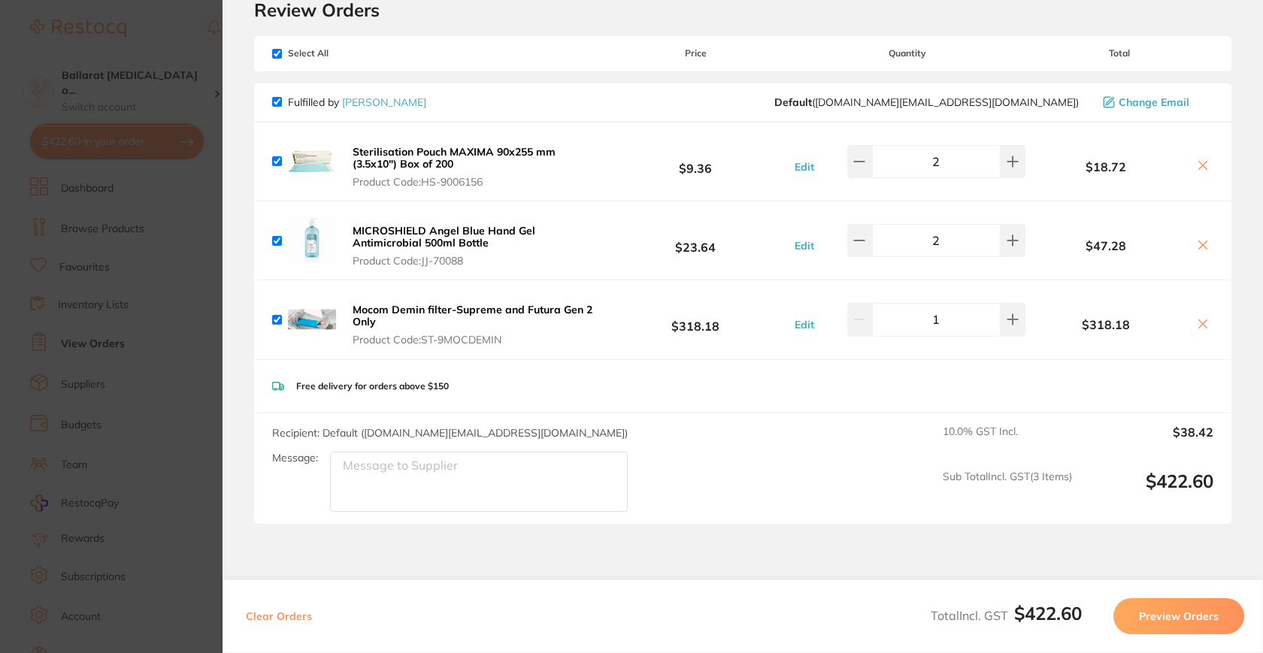
click at [1208, 162] on button at bounding box center [1202, 167] width 21 height 16
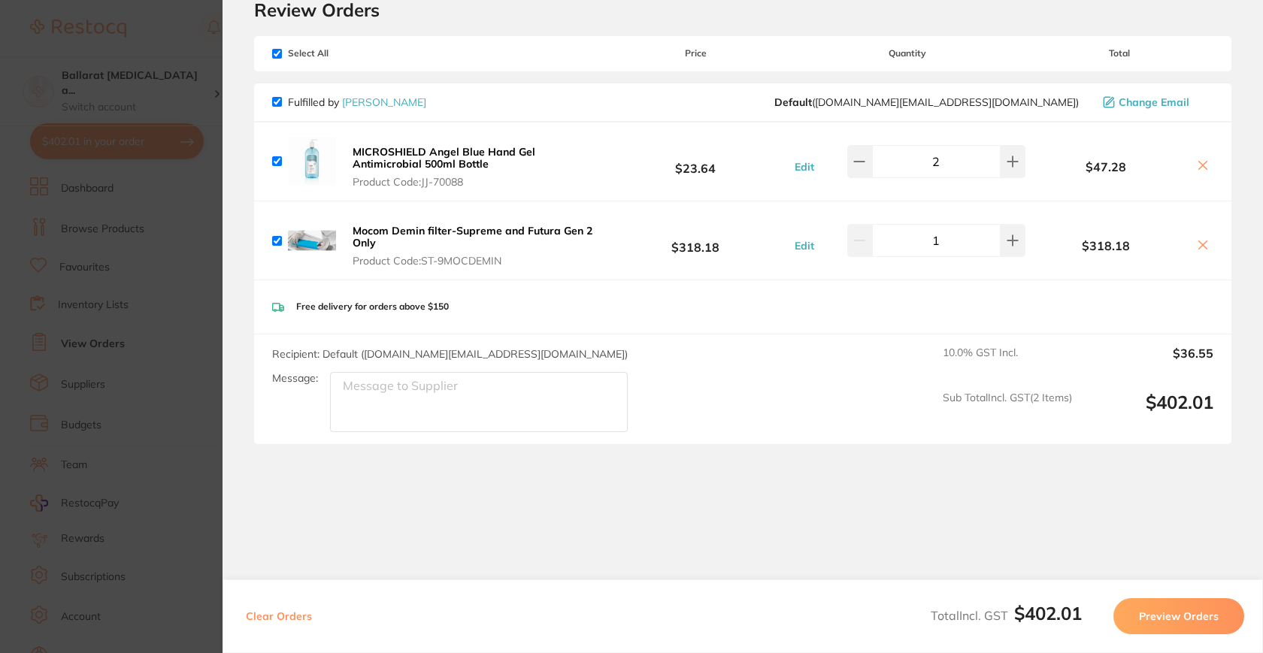
click at [1203, 240] on icon at bounding box center [1202, 245] width 12 height 12
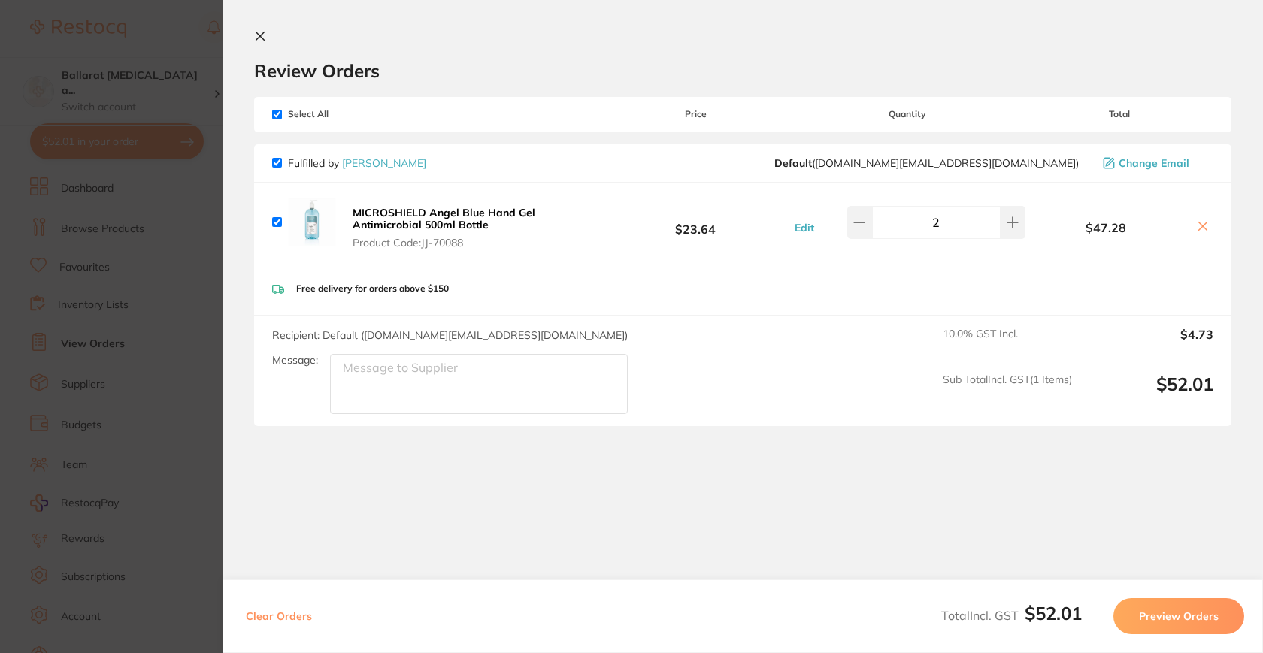
click at [1200, 219] on button at bounding box center [1202, 227] width 21 height 16
checkbox input "false"
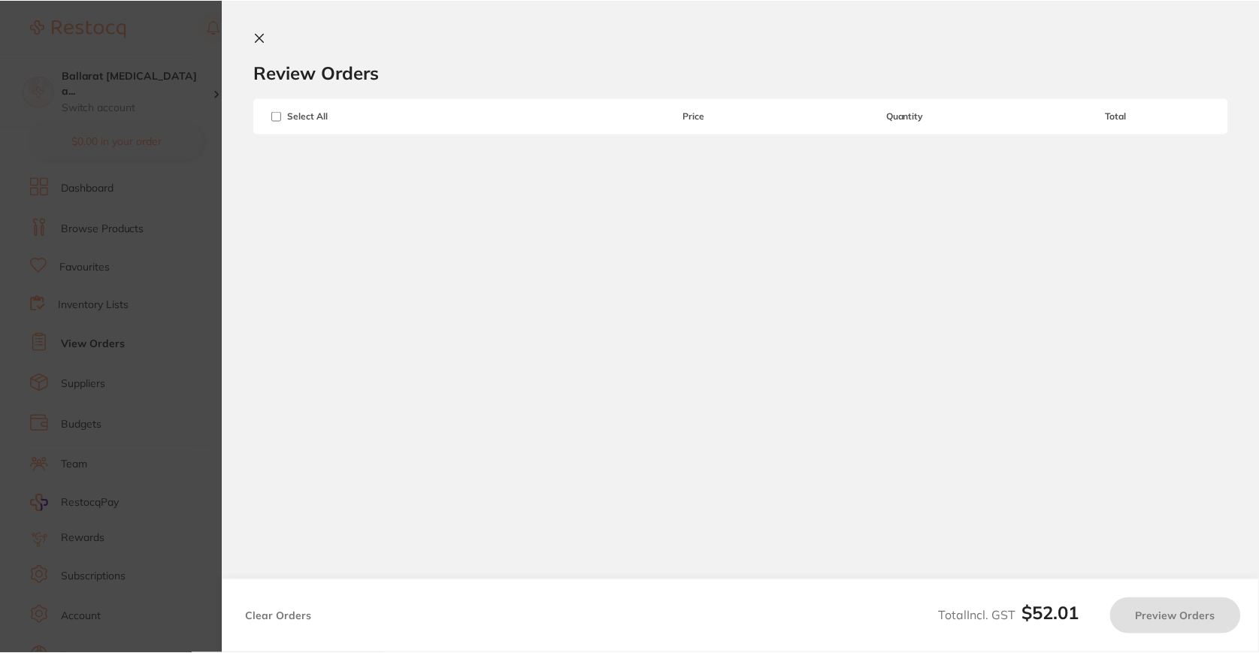
scroll to position [92, 0]
